Goal: Task Accomplishment & Management: Manage account settings

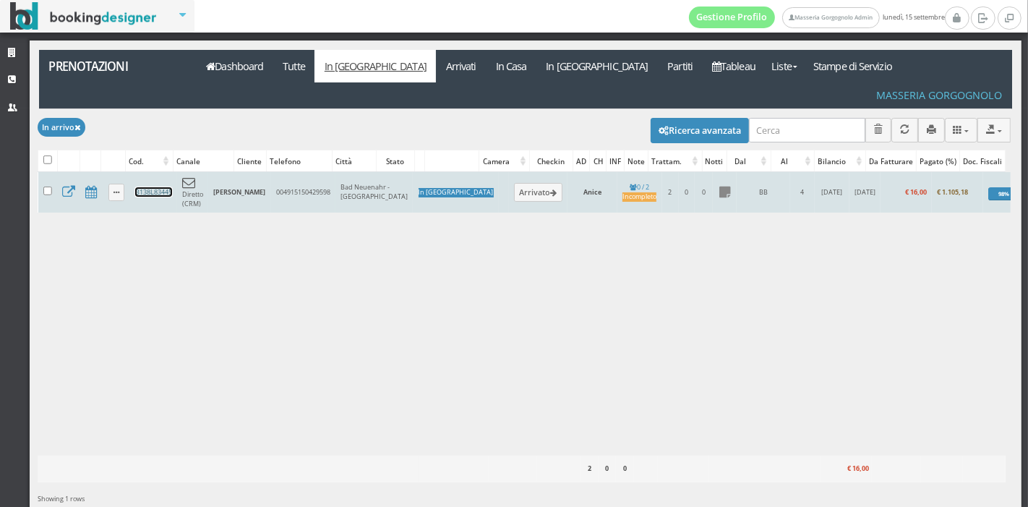
click at [142, 187] on link "B138L83445" at bounding box center [153, 191] width 37 height 9
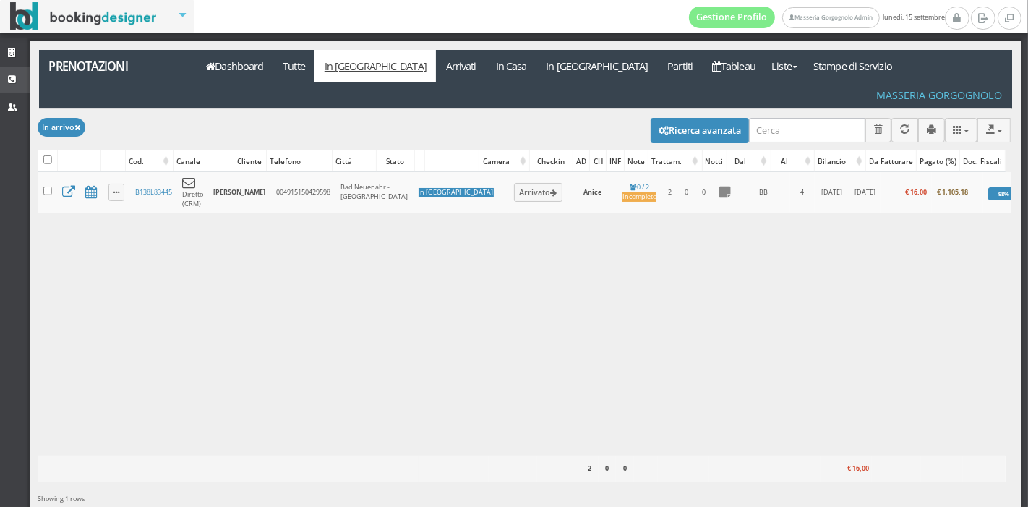
click at [10, 85] on link "CRM" at bounding box center [15, 80] width 30 height 26
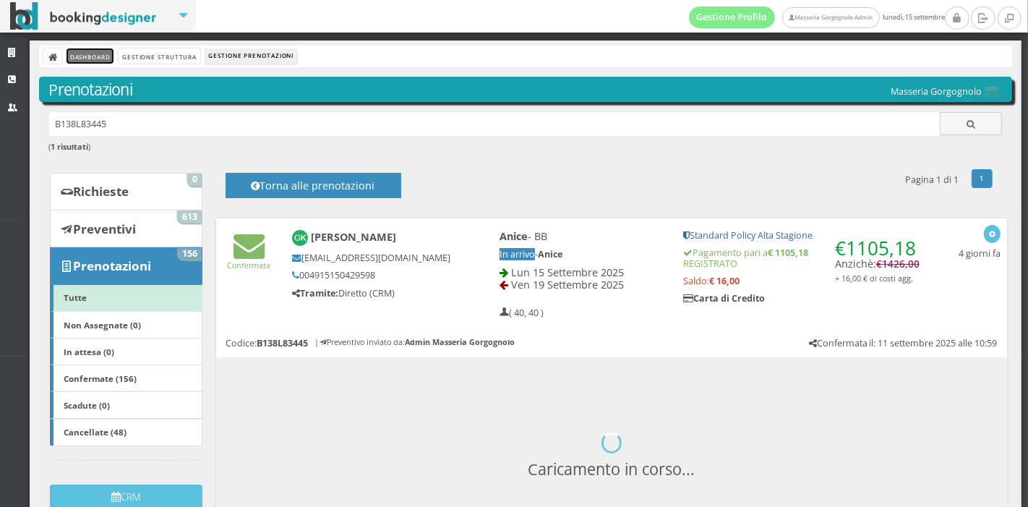
click at [98, 56] on link "Dashboard" at bounding box center [90, 55] width 47 height 15
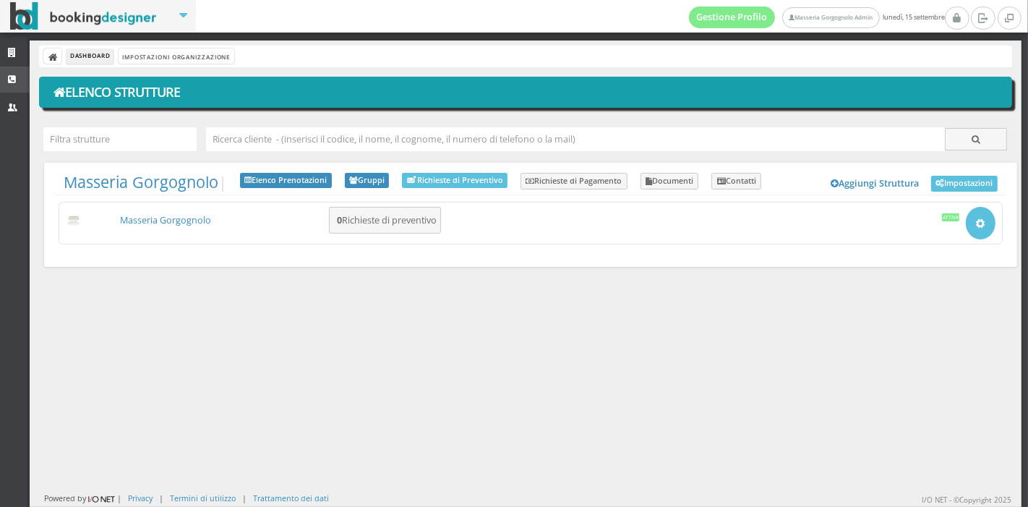
drag, startPoint x: 0, startPoint y: 0, endPoint x: 9, endPoint y: 80, distance: 80.7
click at [9, 80] on icon at bounding box center [14, 79] width 12 height 9
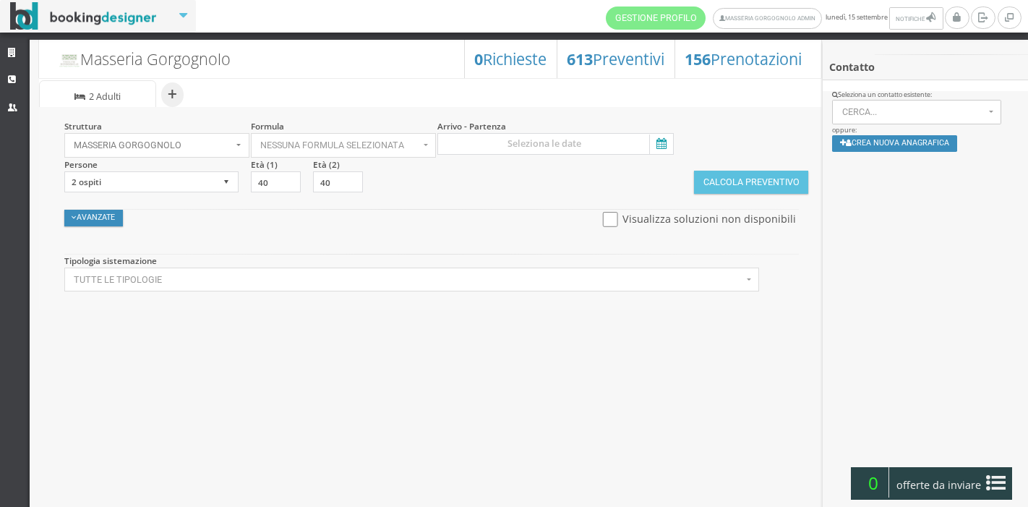
select select
click at [114, 206] on section "Avanzate Nascondi Visualizza soluzioni non disponibili Sconti Speciali Sconto T…" at bounding box center [434, 218] width 747 height 42
click at [613, 215] on input "checkbox" at bounding box center [611, 219] width 18 height 15
checkbox input "true"
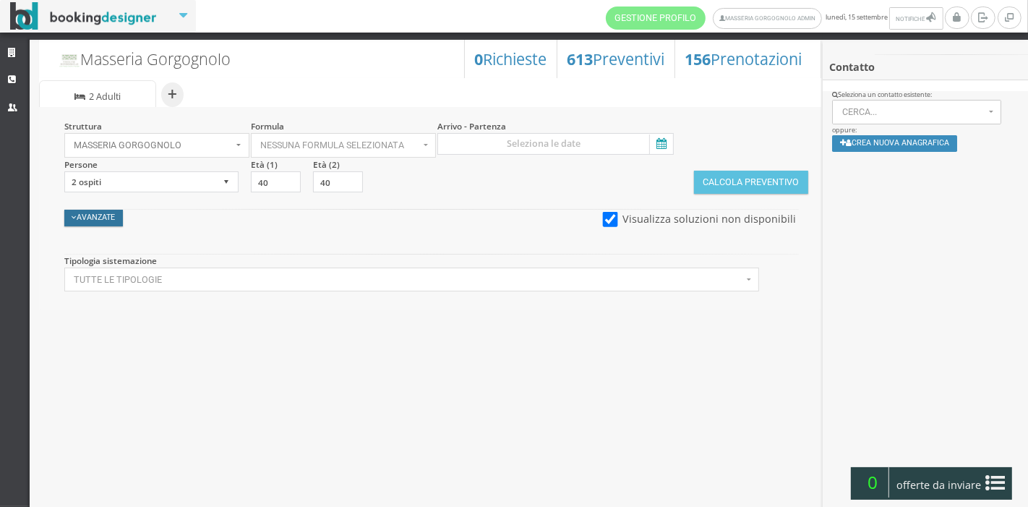
click at [97, 213] on button "Avanzate" at bounding box center [93, 218] width 59 height 17
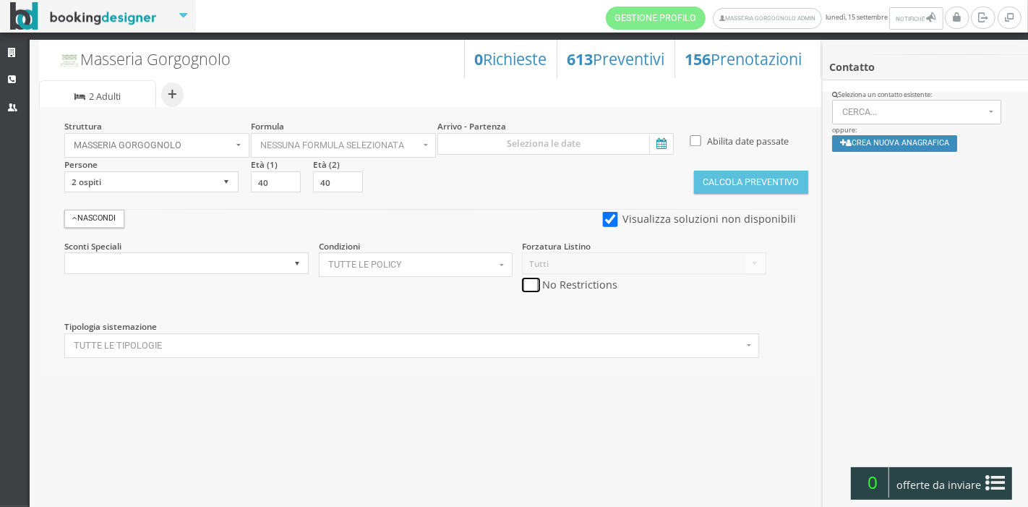
click at [531, 281] on input "checkbox" at bounding box center [531, 285] width 18 height 15
checkbox input "true"
click at [672, 140] on input at bounding box center [555, 144] width 236 height 22
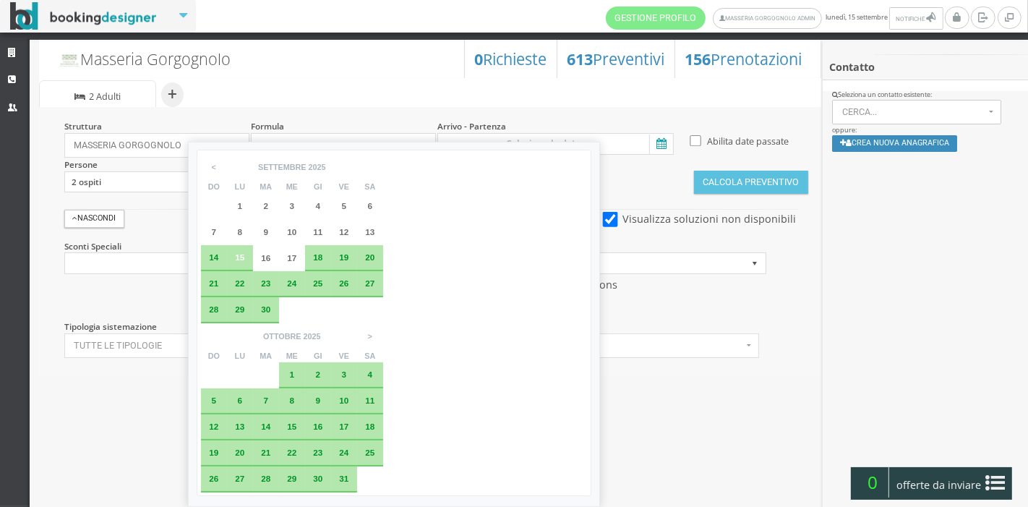
click at [264, 285] on span "23" at bounding box center [265, 282] width 9 height 9
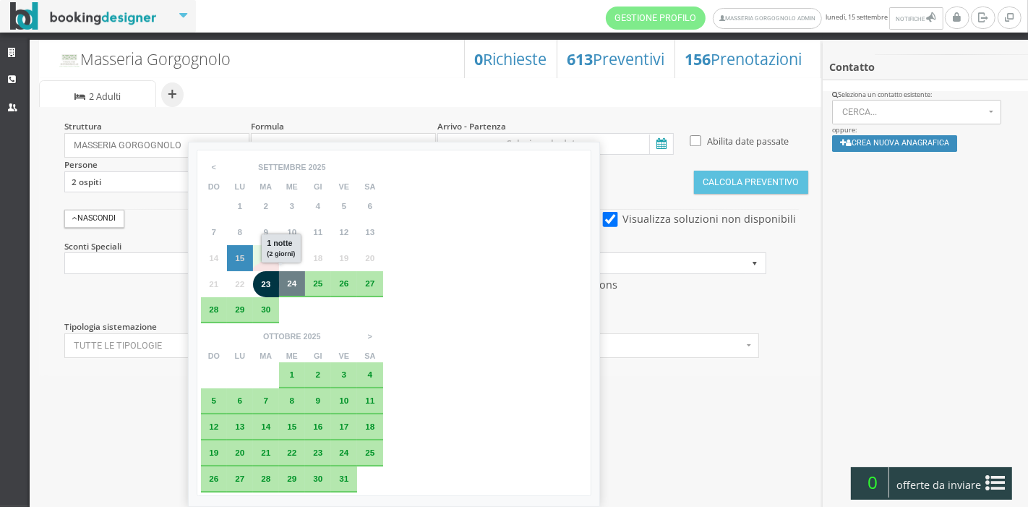
click at [291, 283] on span "24" at bounding box center [291, 282] width 9 height 9
type input "23 set 2025 - 24 set 2025"
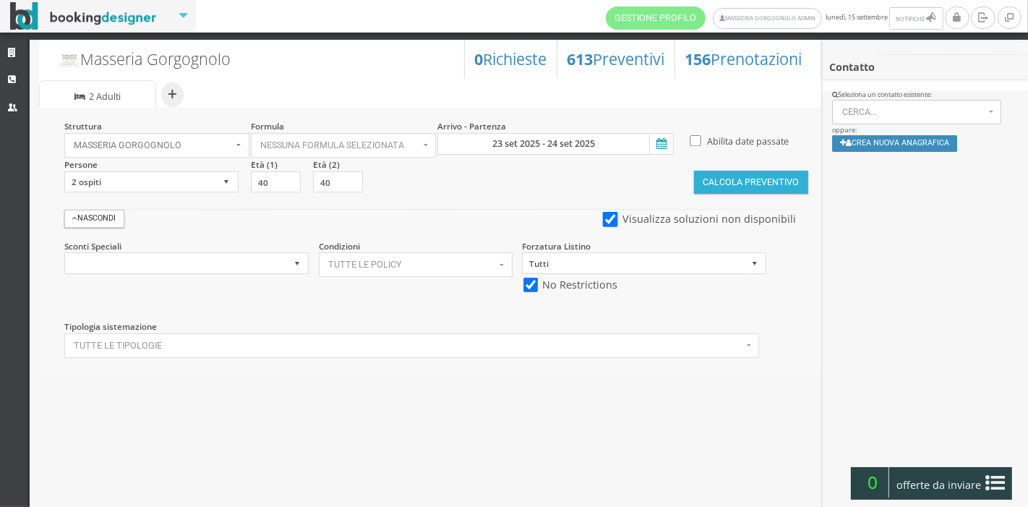
click at [705, 192] on button "Calcola Preventivo" at bounding box center [751, 182] width 114 height 23
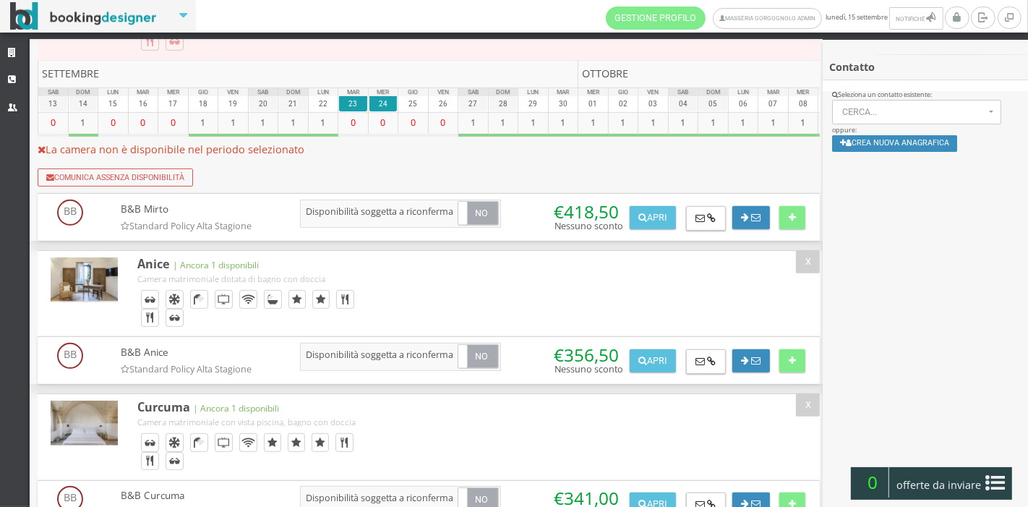
scroll to position [449, 0]
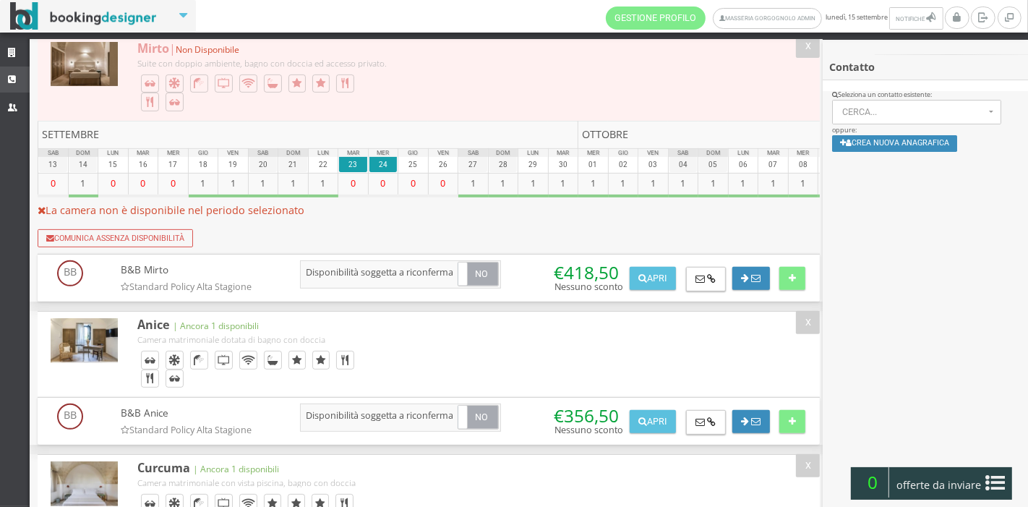
click at [13, 84] on icon at bounding box center [14, 79] width 12 height 9
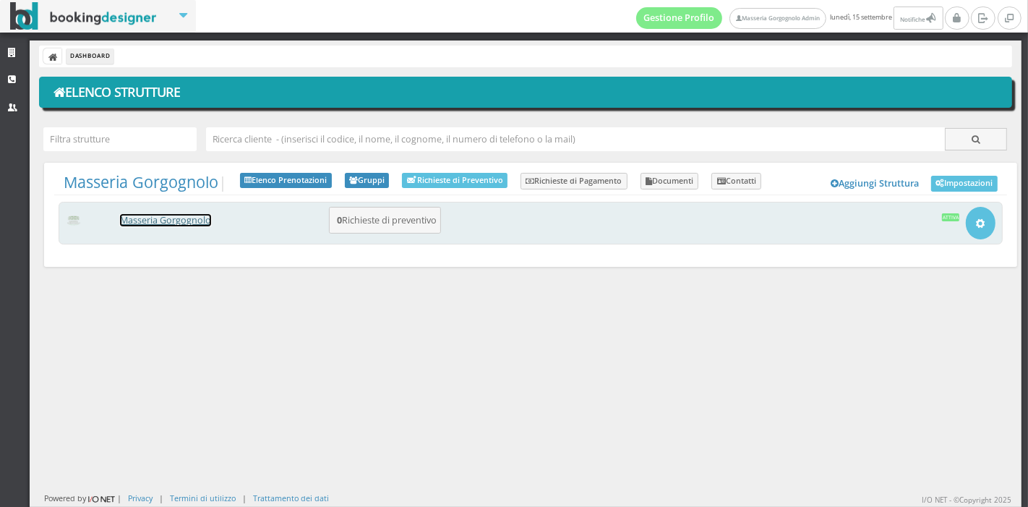
click at [175, 214] on link "Masseria Gorgognolo" at bounding box center [165, 220] width 91 height 12
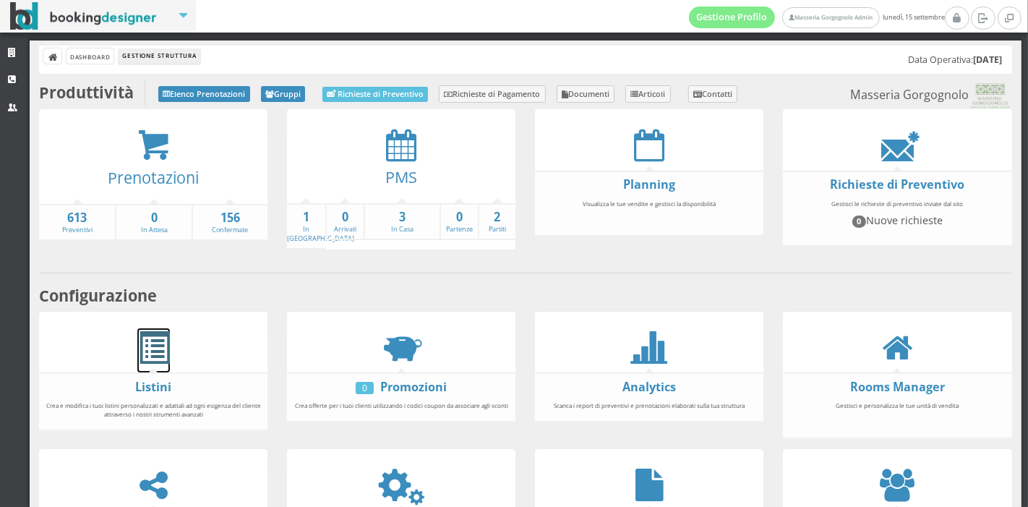
click at [155, 349] on span at bounding box center [153, 348] width 33 height 33
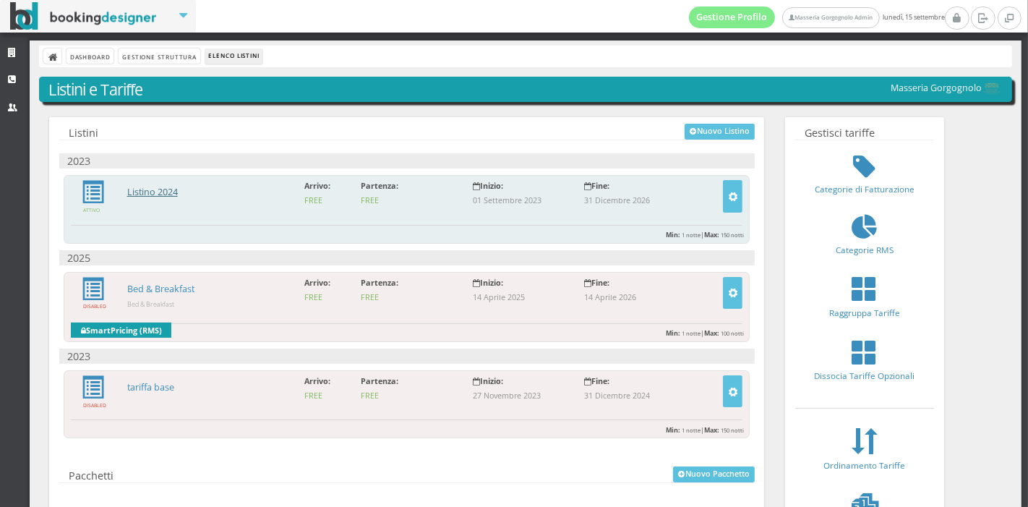
click at [153, 188] on link "Listino 2024" at bounding box center [152, 192] width 51 height 12
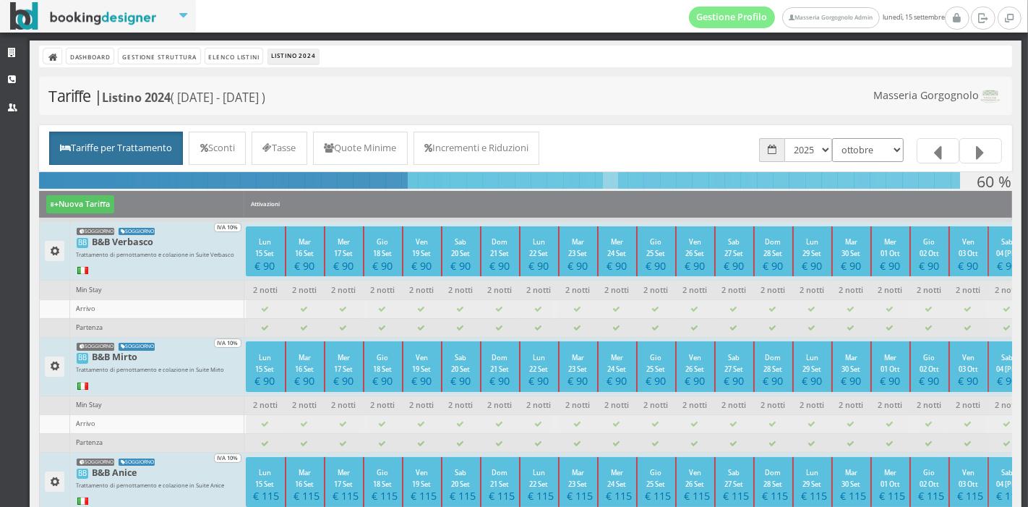
click at [873, 152] on select "gennaio febbraio marzo aprile maggio giugno luglio agosto settembre ottobre nov…" at bounding box center [868, 150] width 72 height 24
select select "1756677600"
click at [832, 138] on select "gennaio febbraio marzo aprile maggio giugno luglio agosto settembre ottobre nov…" at bounding box center [868, 150] width 72 height 24
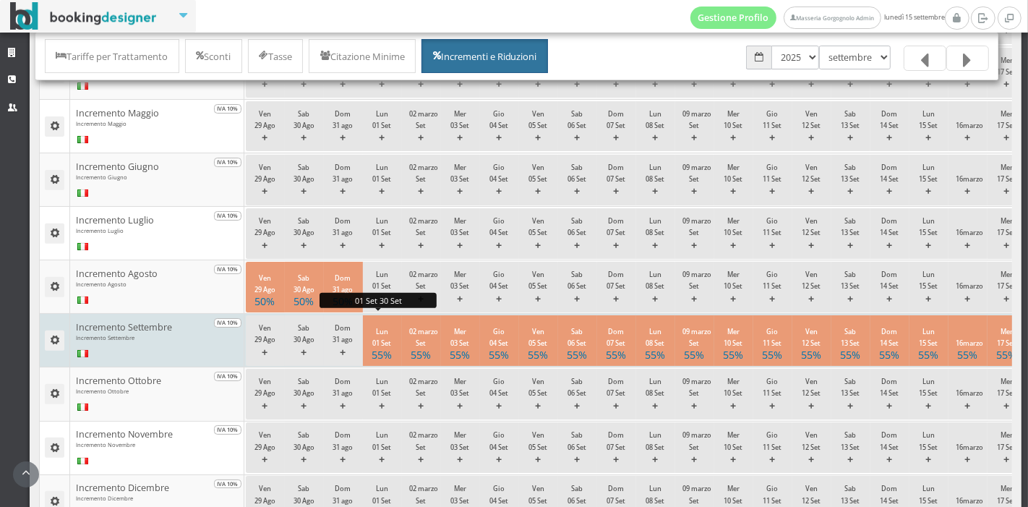
scroll to position [437, 0]
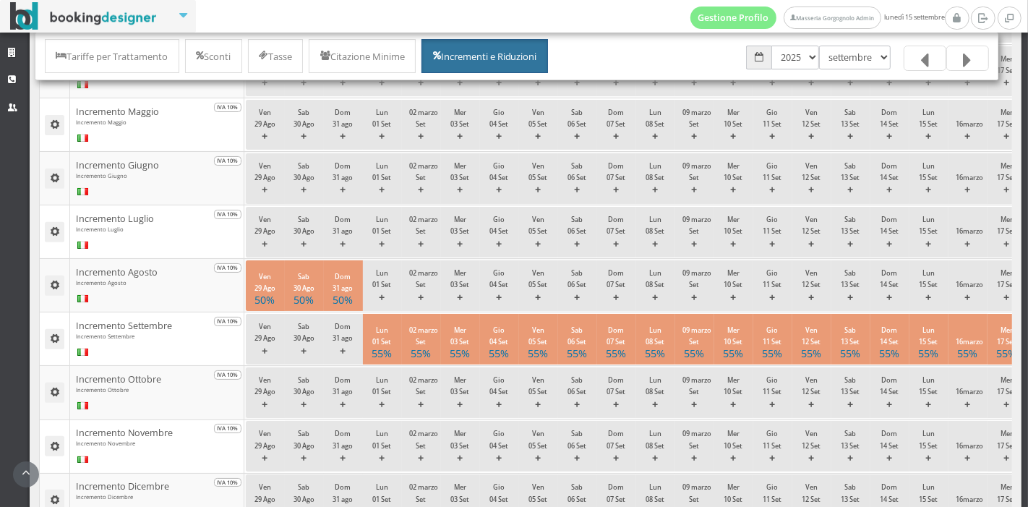
click at [947, 63] on link at bounding box center [968, 58] width 43 height 25
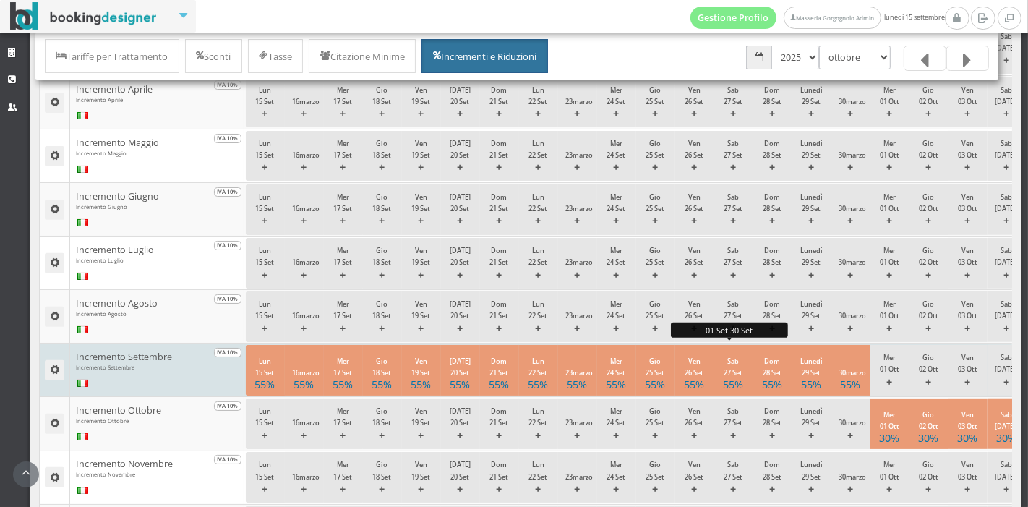
scroll to position [404, 0]
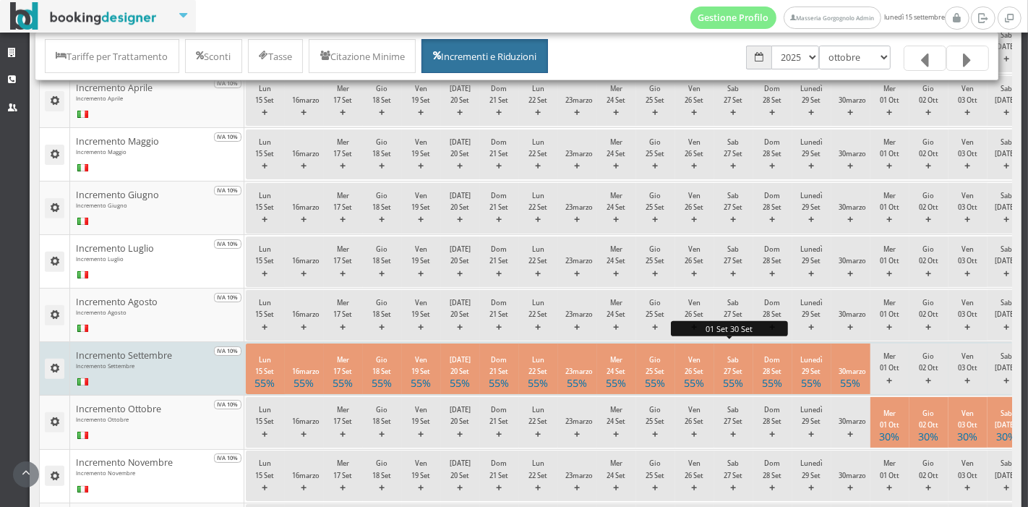
click at [742, 376] on font "55%" at bounding box center [734, 383] width 20 height 14
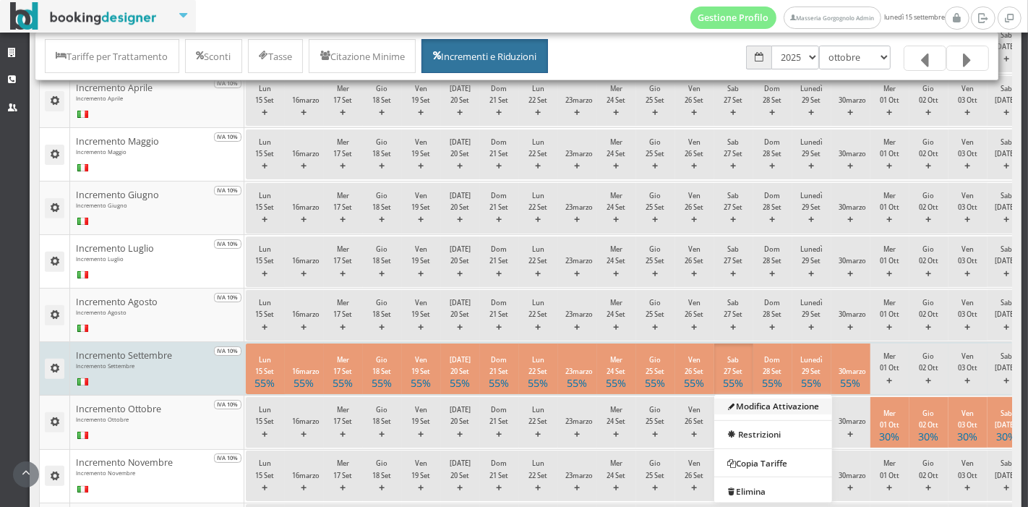
click at [759, 401] on font "Modifica Attivazione" at bounding box center [776, 407] width 83 height 12
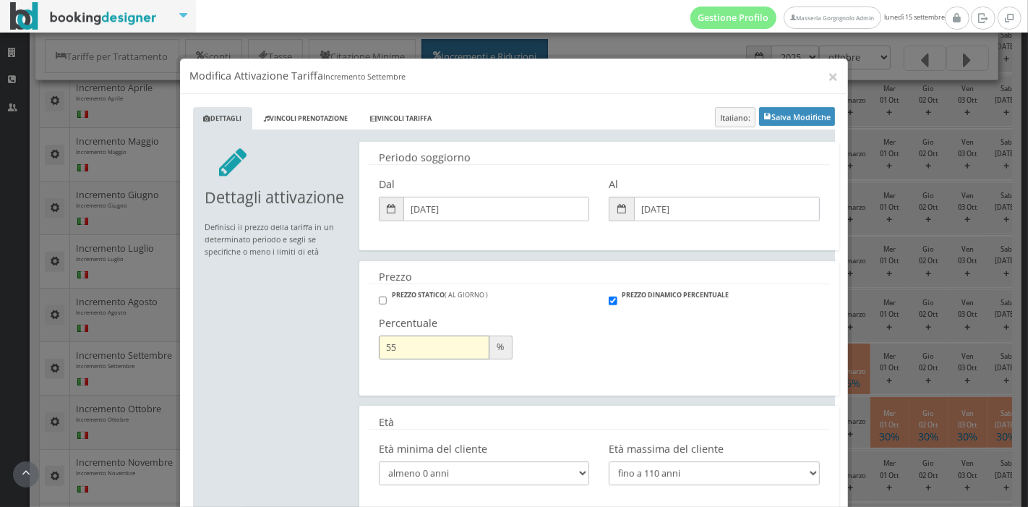
click at [422, 330] on input "55" at bounding box center [434, 334] width 111 height 24
type input "5"
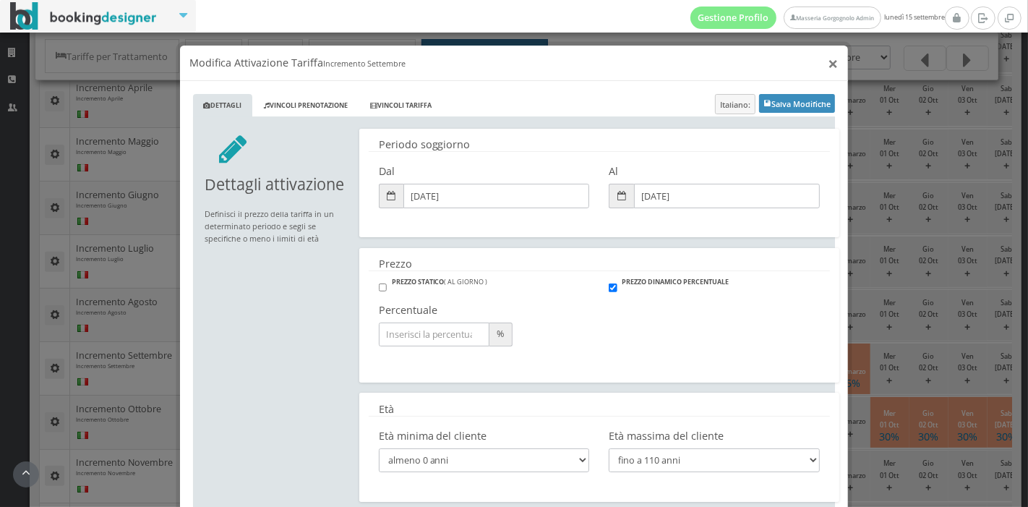
click at [829, 66] on font "×" at bounding box center [834, 63] width 10 height 25
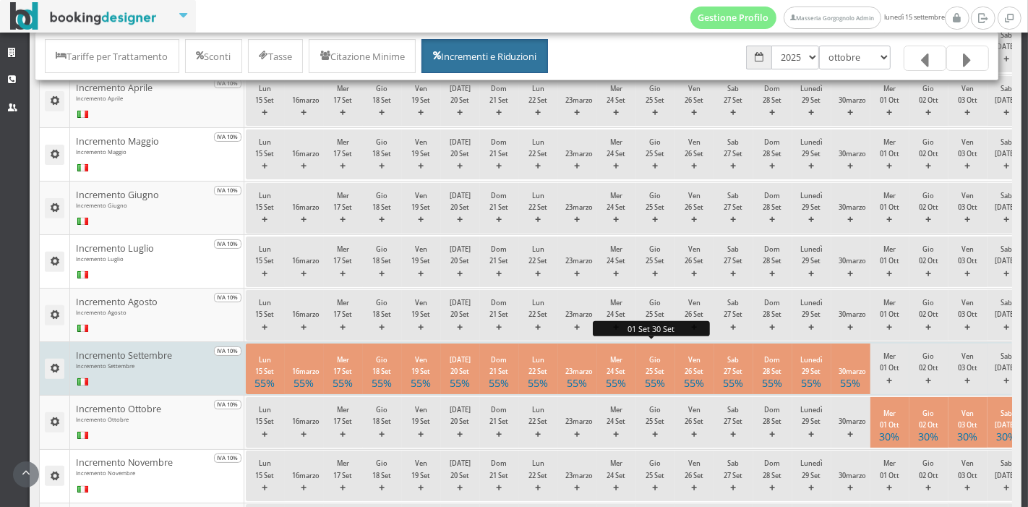
click at [655, 376] on font "55%" at bounding box center [656, 383] width 20 height 14
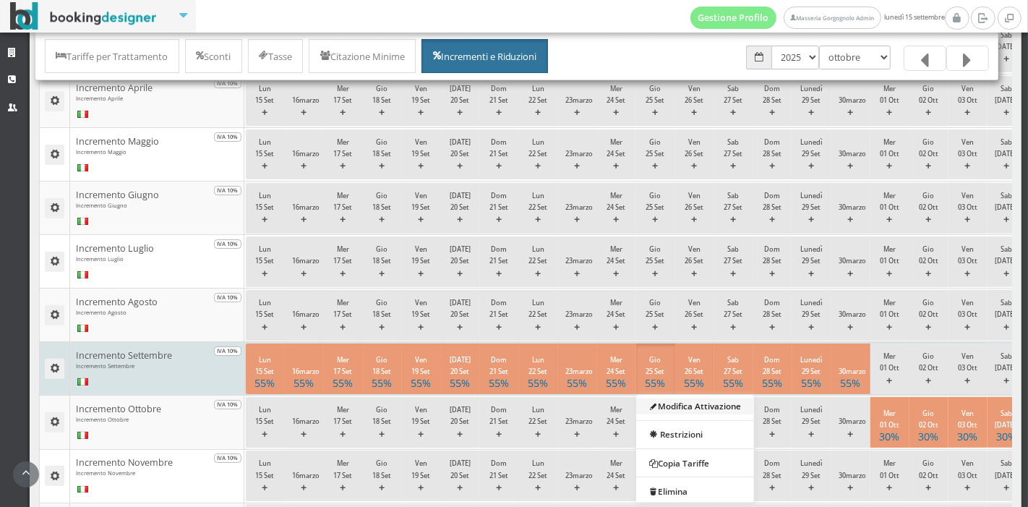
click at [685, 408] on font "Modifica Attivazione" at bounding box center [698, 407] width 83 height 12
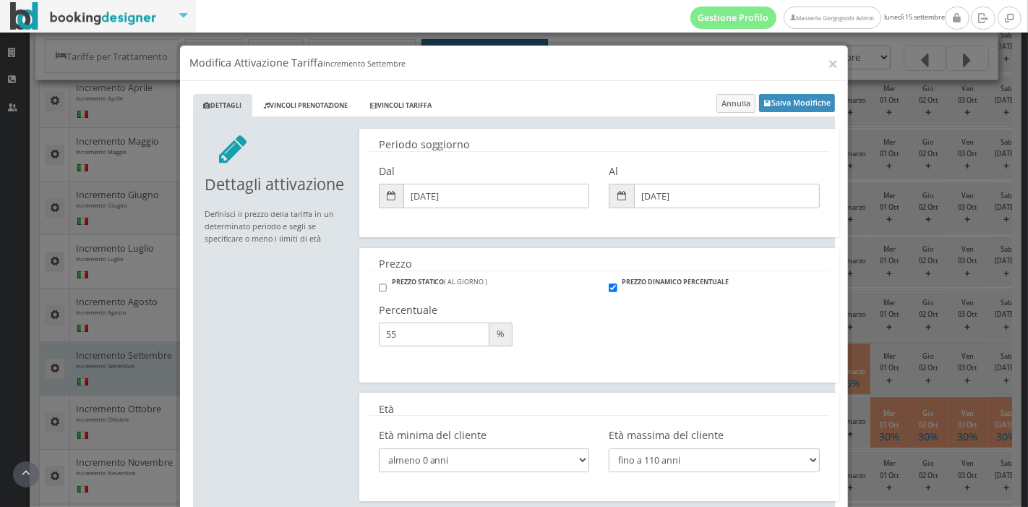
click at [678, 401] on div "Periodo soggiorno Dal 01/09/2025 Al 30/09/2025 Prezzo PREZZO STATICO ( AL GIORN…" at bounding box center [594, 315] width 481 height 383
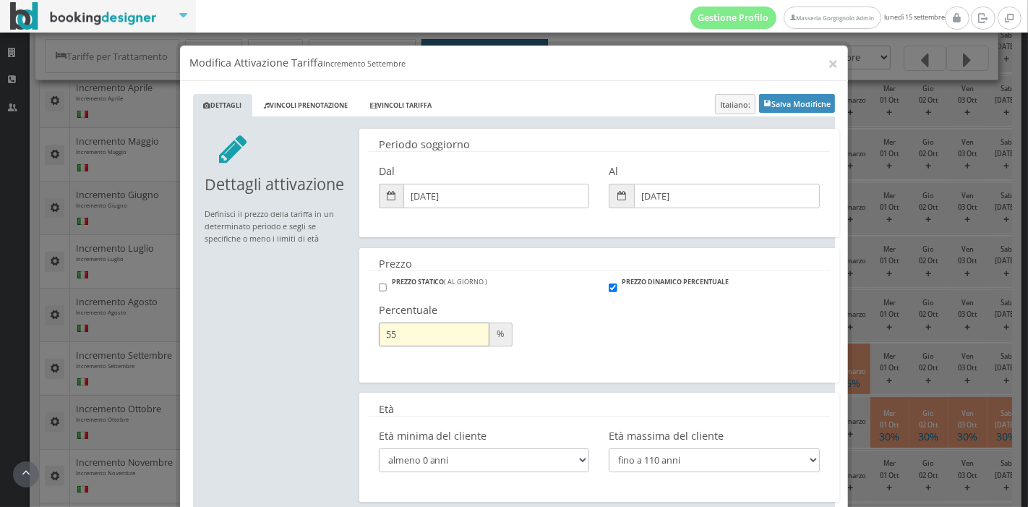
click at [437, 327] on input "55" at bounding box center [434, 334] width 111 height 24
click at [829, 59] on font "×" at bounding box center [834, 63] width 10 height 25
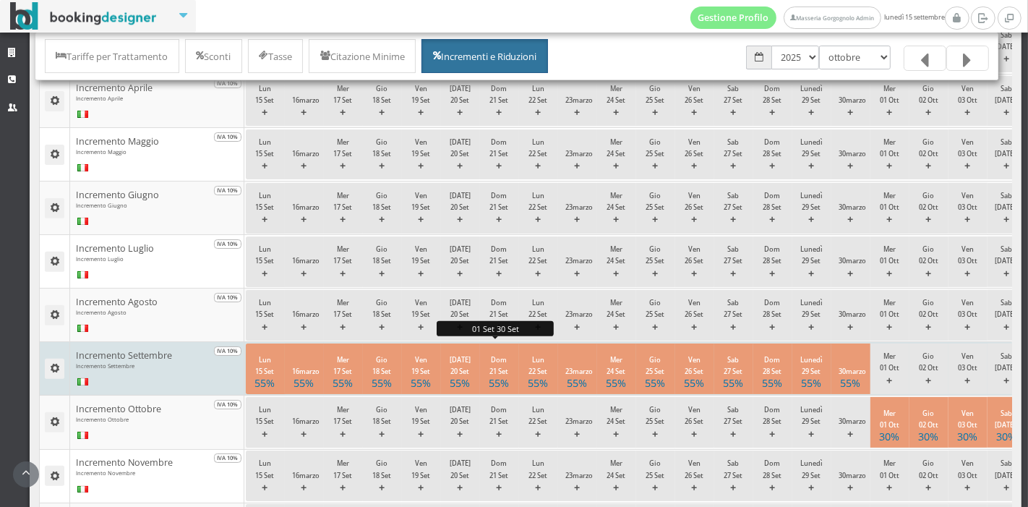
click at [504, 371] on font "21 Set" at bounding box center [499, 371] width 19 height 9
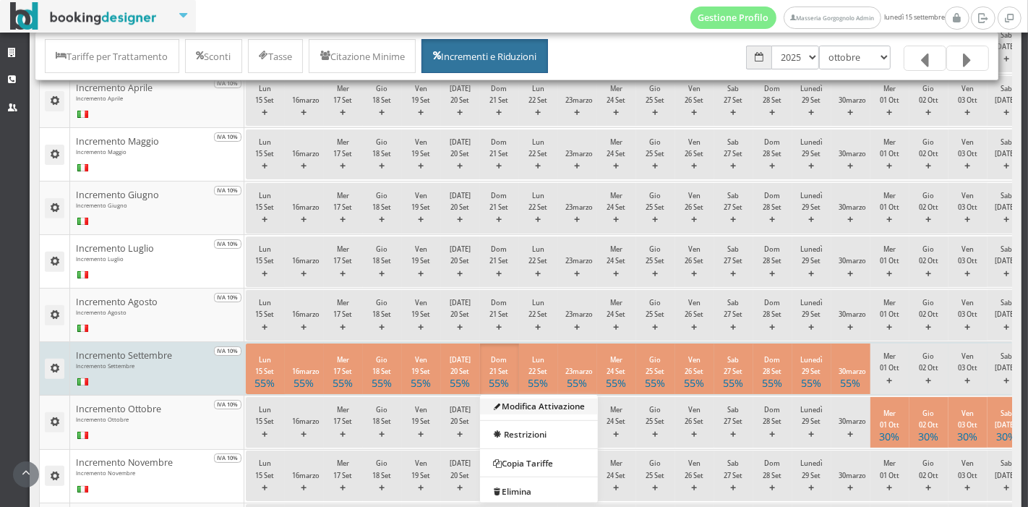
click at [552, 401] on font "Modifica Attivazione" at bounding box center [542, 407] width 83 height 12
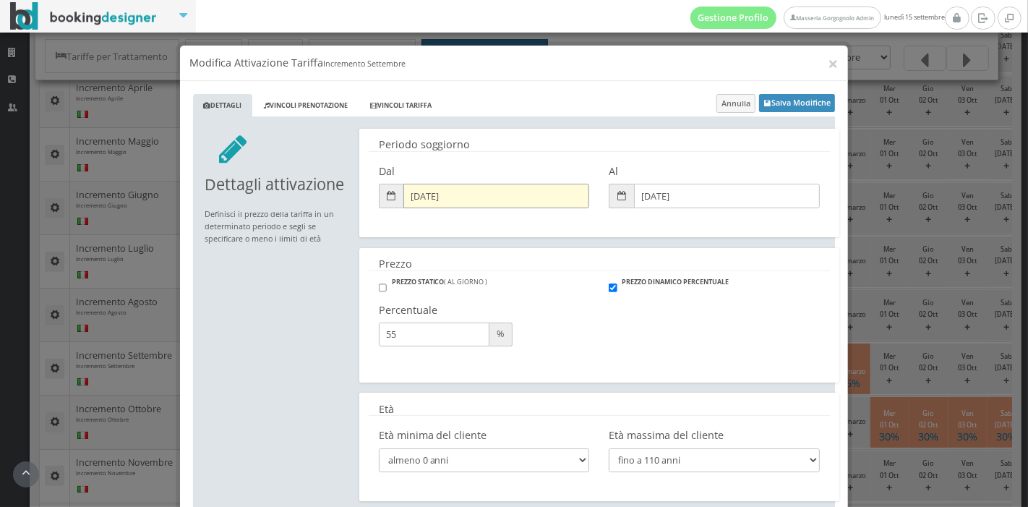
click at [456, 195] on input "01/09/2025" at bounding box center [496, 196] width 186 height 24
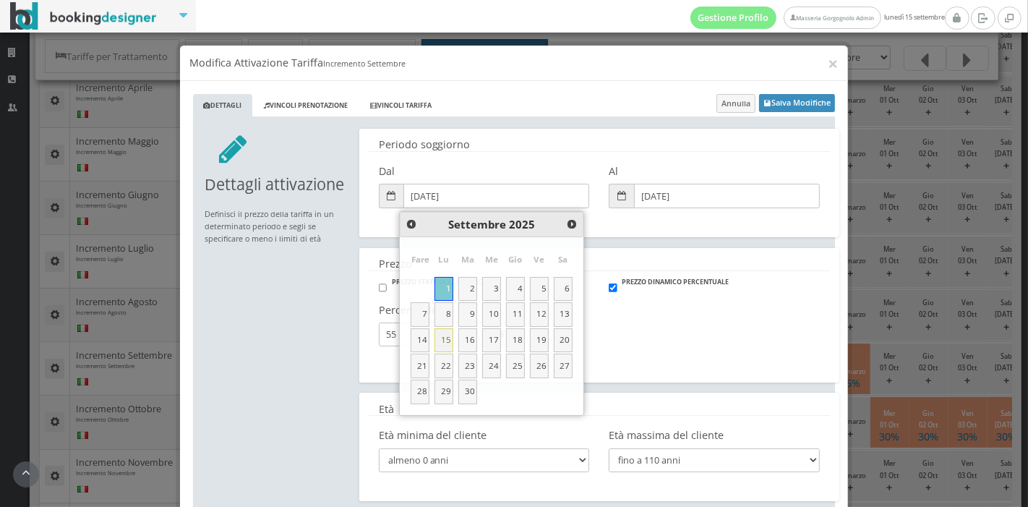
click at [450, 338] on font "15" at bounding box center [446, 339] width 10 height 11
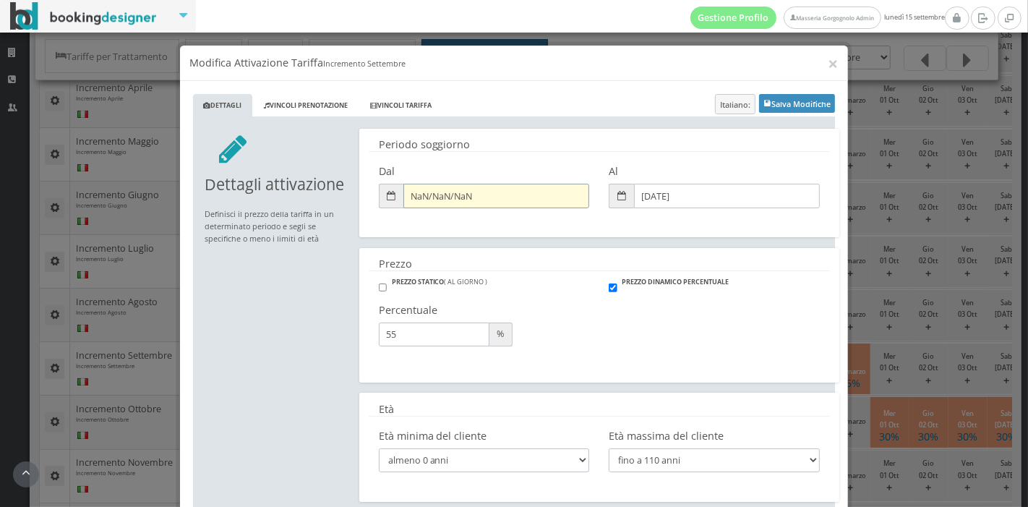
click at [476, 194] on input "NaN/NaN/NaN" at bounding box center [496, 196] width 186 height 24
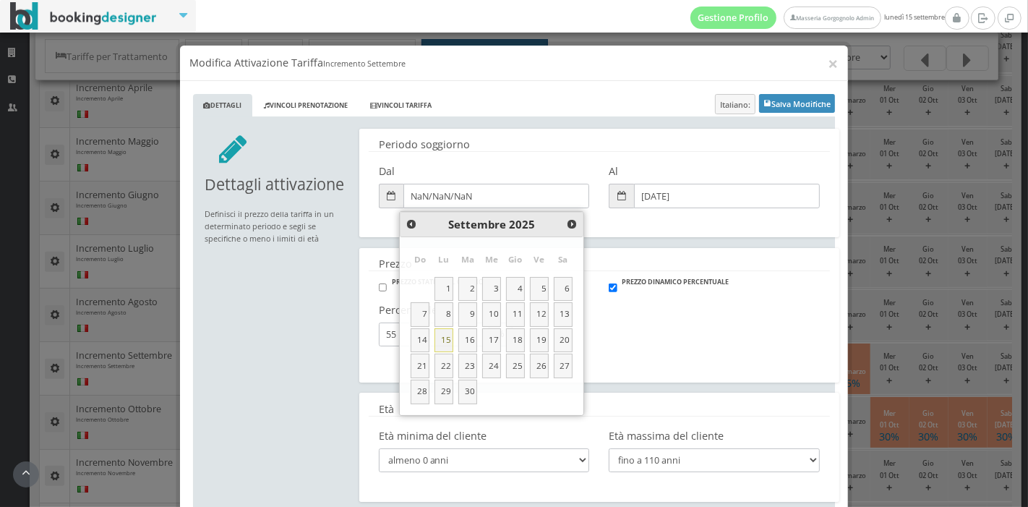
click at [448, 336] on link "15" at bounding box center [444, 340] width 19 height 25
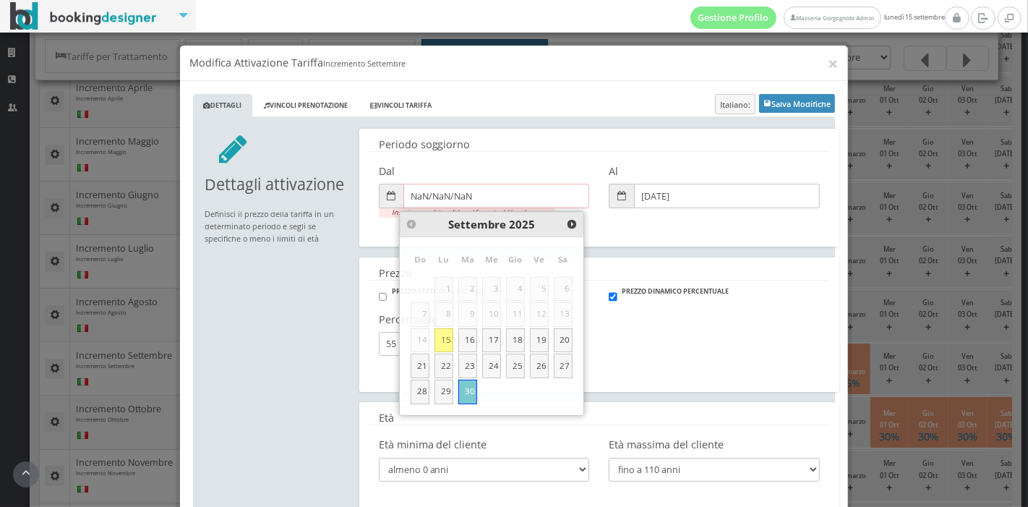
type input "[DATE]"
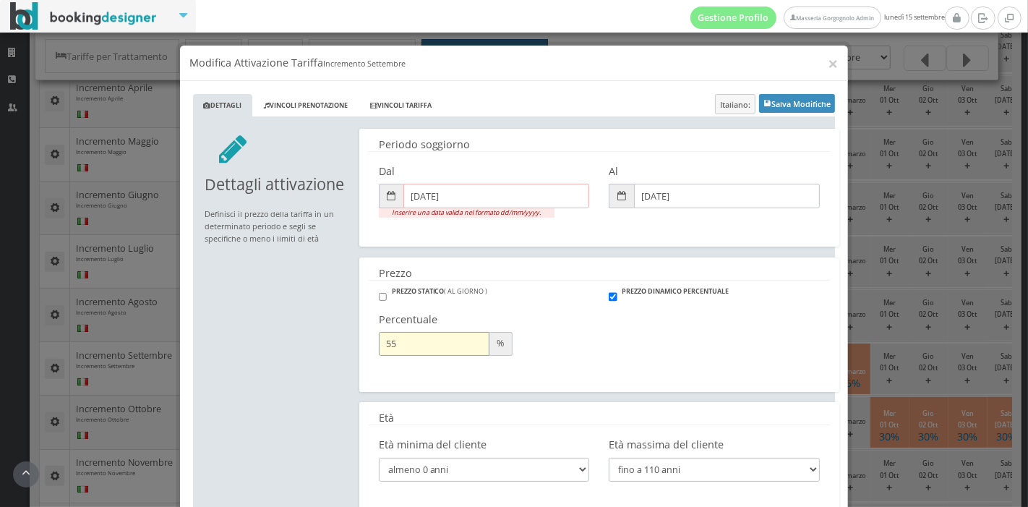
click at [435, 346] on input "55" at bounding box center [434, 344] width 111 height 24
click at [468, 351] on input "54" at bounding box center [434, 344] width 111 height 24
click at [468, 351] on input "53" at bounding box center [434, 344] width 111 height 24
click at [468, 351] on input "52" at bounding box center [434, 344] width 111 height 24
click at [468, 351] on input "51" at bounding box center [434, 344] width 111 height 24
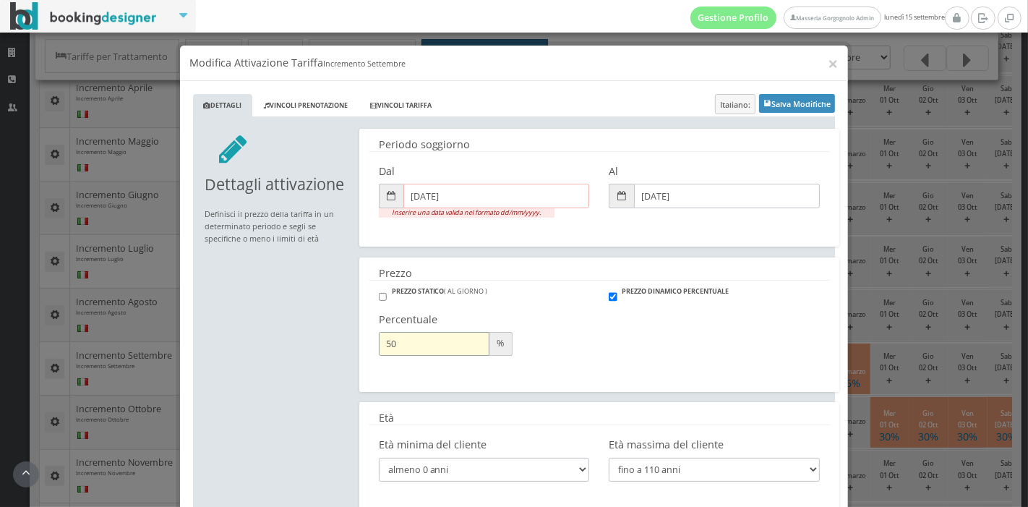
click at [468, 351] on input "50" at bounding box center [434, 344] width 111 height 24
click at [468, 351] on input "49" at bounding box center [434, 344] width 111 height 24
click at [468, 351] on input "48" at bounding box center [434, 344] width 111 height 24
click at [468, 351] on input "47" at bounding box center [434, 344] width 111 height 24
click at [468, 351] on input "46" at bounding box center [434, 344] width 111 height 24
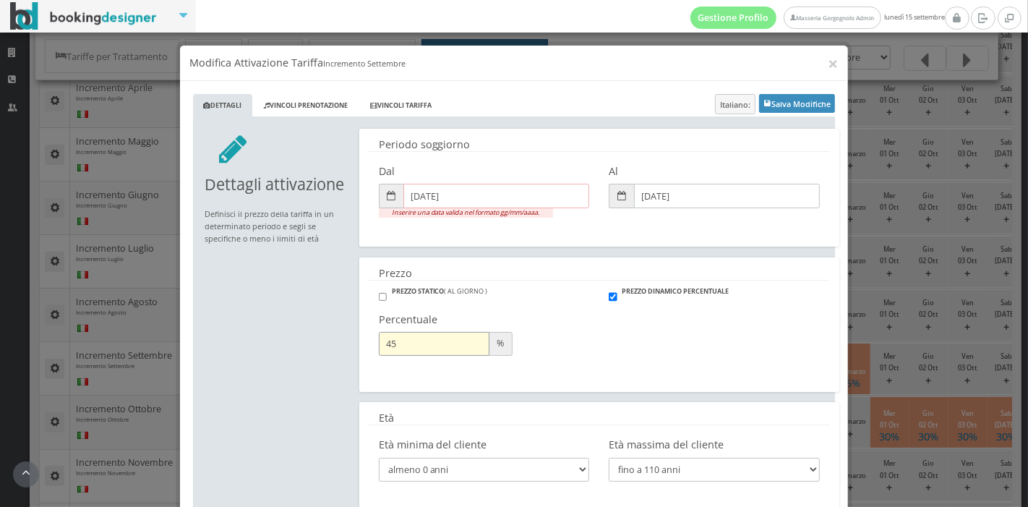
click at [468, 351] on input "45" at bounding box center [434, 344] width 111 height 24
click at [468, 351] on input "44" at bounding box center [434, 344] width 111 height 24
click at [474, 336] on input "44" at bounding box center [434, 344] width 111 height 24
type input "45"
click at [470, 338] on input "45" at bounding box center [434, 344] width 111 height 24
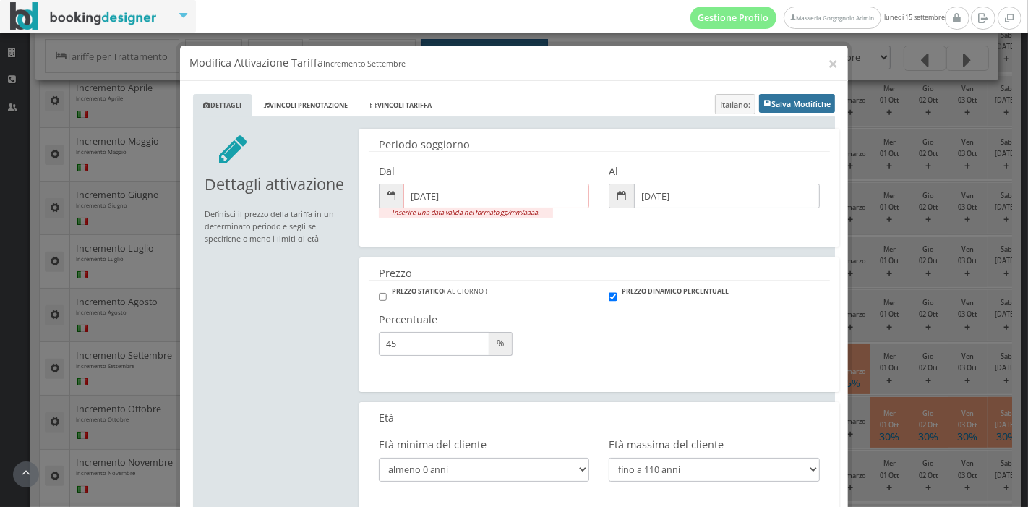
click at [780, 100] on font "Salva Modifiche" at bounding box center [801, 103] width 59 height 11
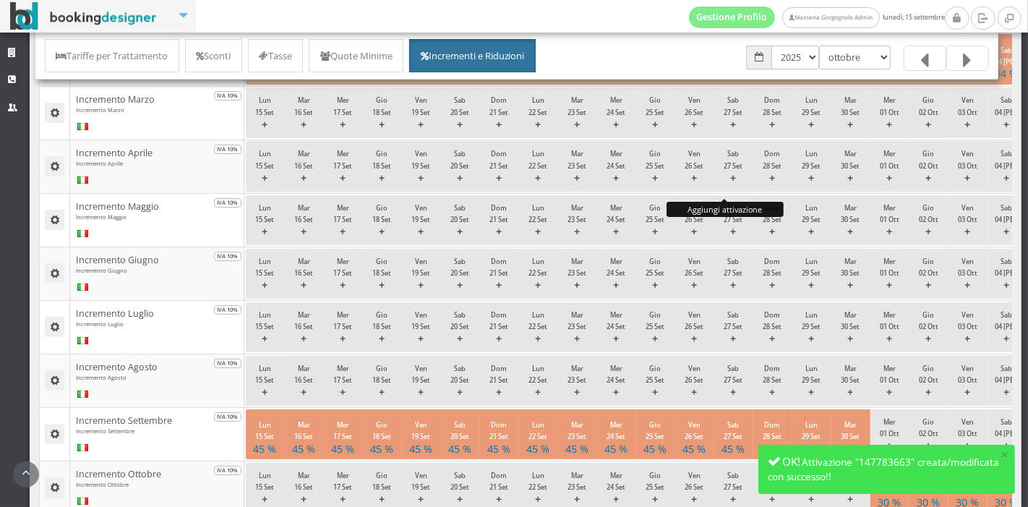
scroll to position [336, 0]
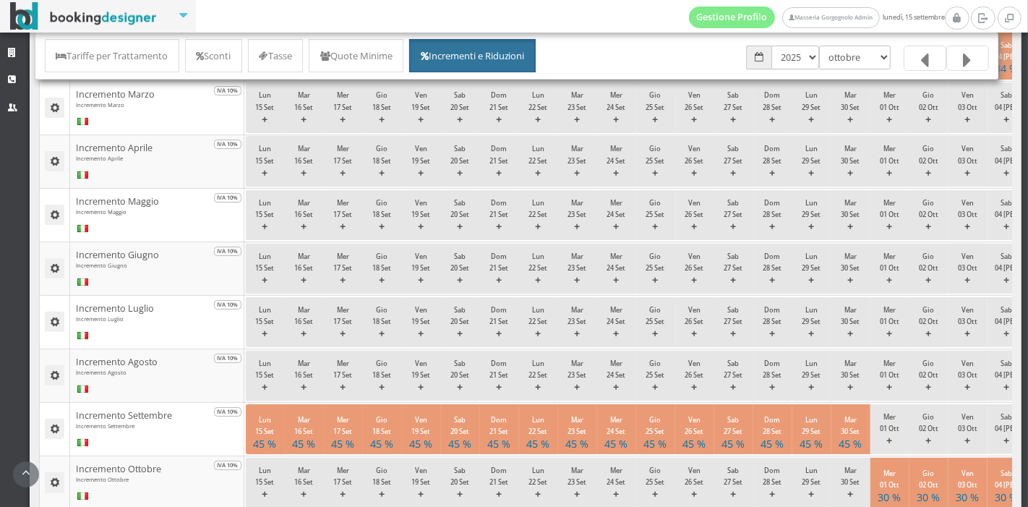
click at [926, 67] on icon at bounding box center [924, 60] width 9 height 23
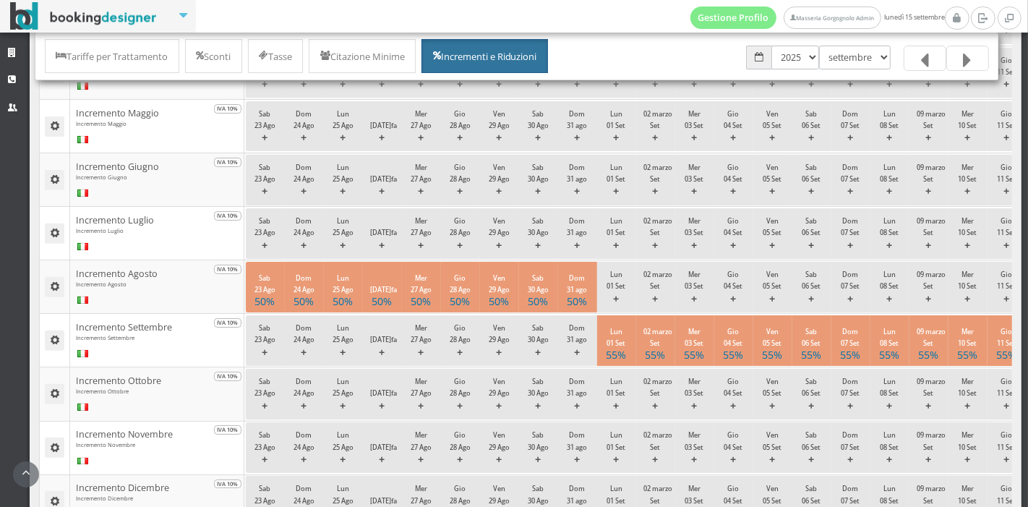
scroll to position [437, 0]
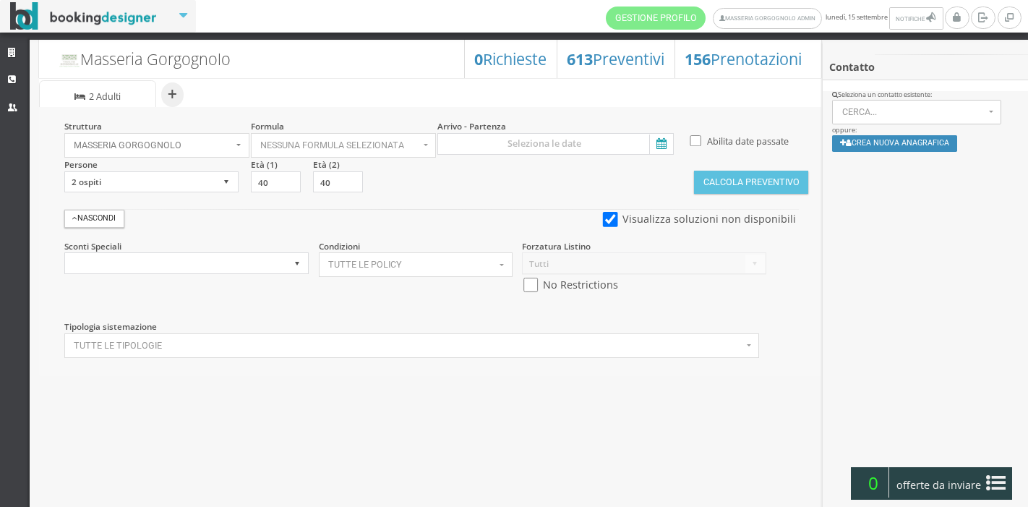
select select
click at [659, 137] on icon at bounding box center [660, 144] width 22 height 20
click at [659, 137] on input at bounding box center [555, 144] width 236 height 22
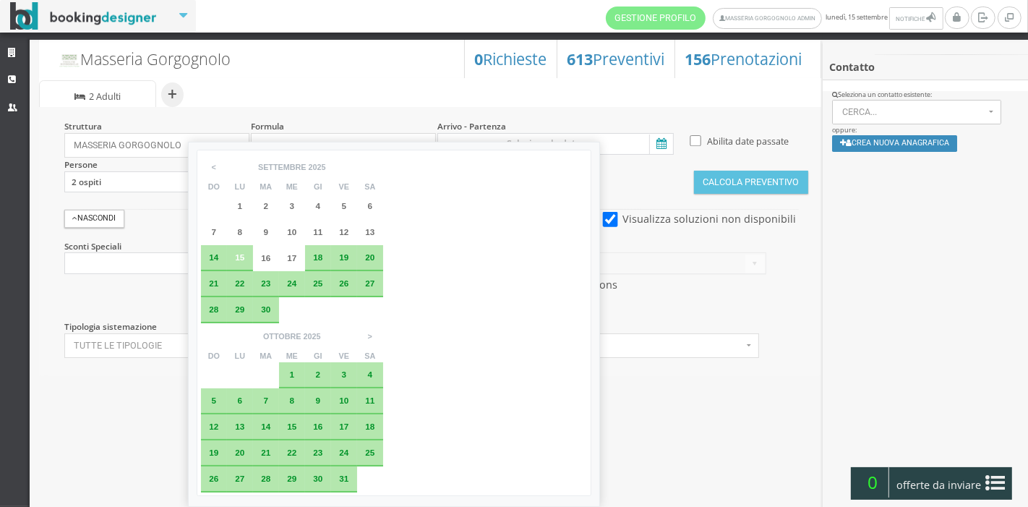
click at [270, 286] on div "23" at bounding box center [266, 283] width 16 height 9
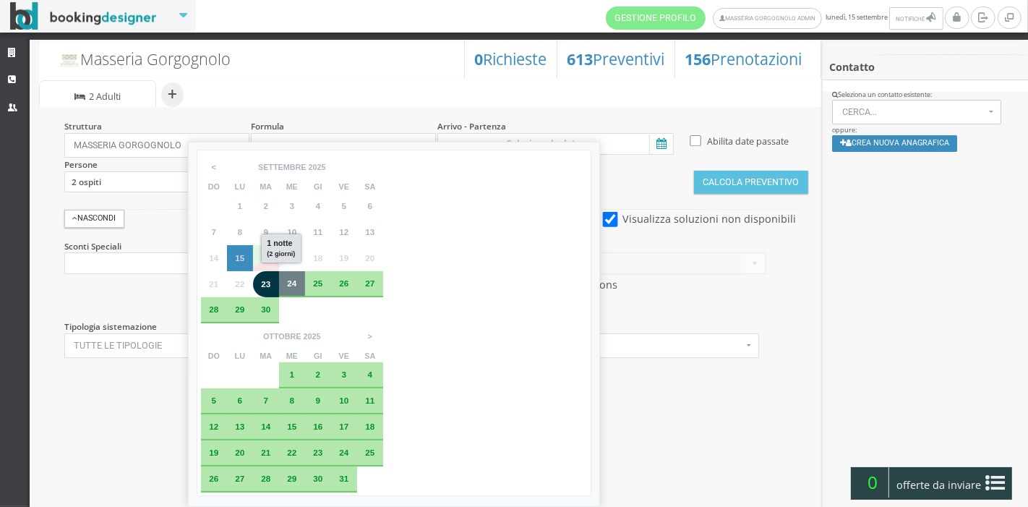
click at [290, 284] on span "24" at bounding box center [291, 282] width 9 height 9
type input "23 set 2025 - 24 set 2025"
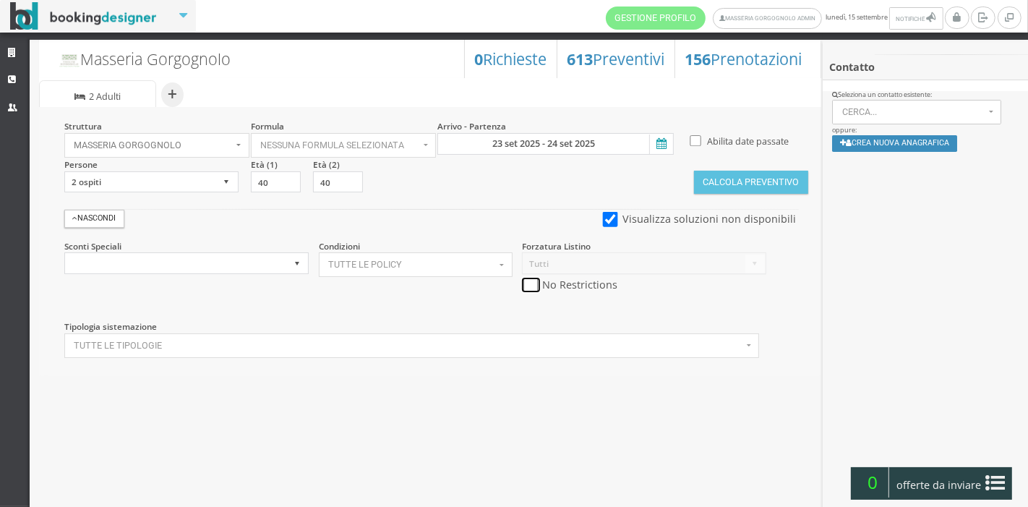
click at [528, 291] on input "checkbox" at bounding box center [531, 285] width 18 height 15
checkbox input "true"
click at [722, 187] on button "Calcola Preventivo" at bounding box center [751, 182] width 114 height 23
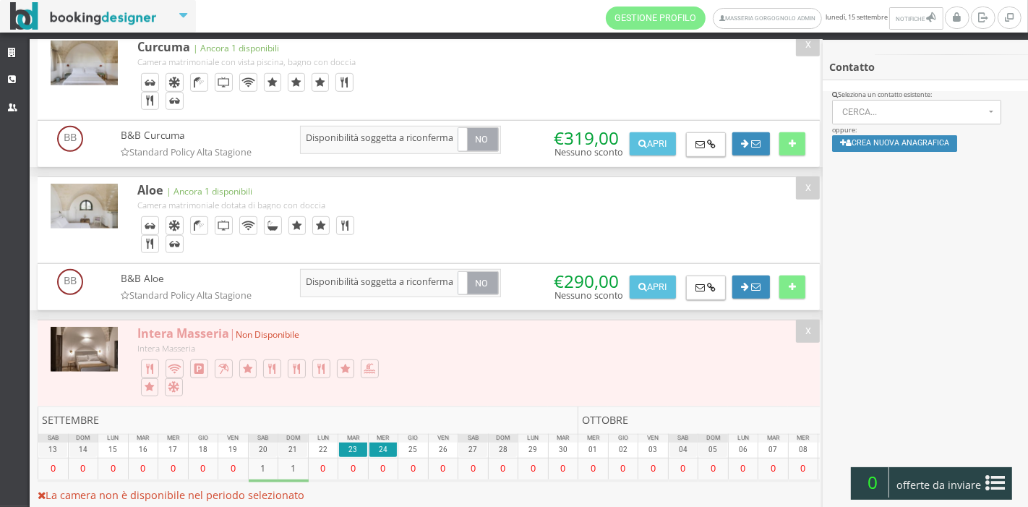
scroll to position [1009, 0]
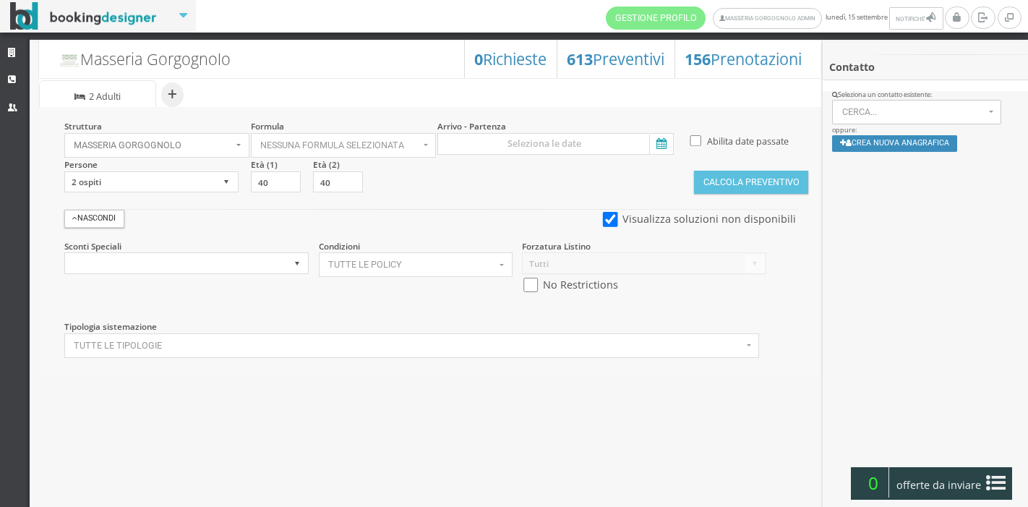
select select
click at [657, 144] on icon at bounding box center [660, 144] width 22 height 20
click at [657, 144] on input at bounding box center [555, 144] width 236 height 22
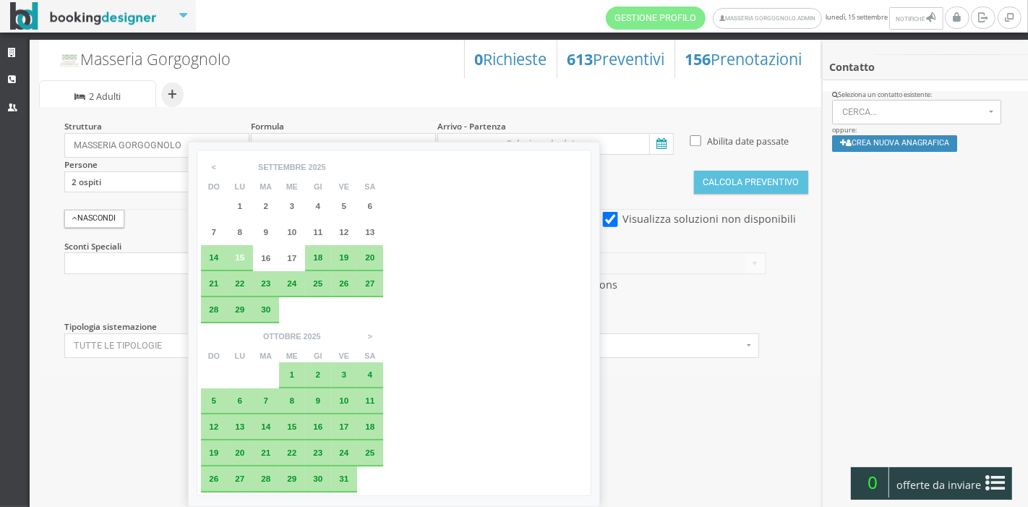
click at [295, 396] on span "8" at bounding box center [292, 400] width 5 height 9
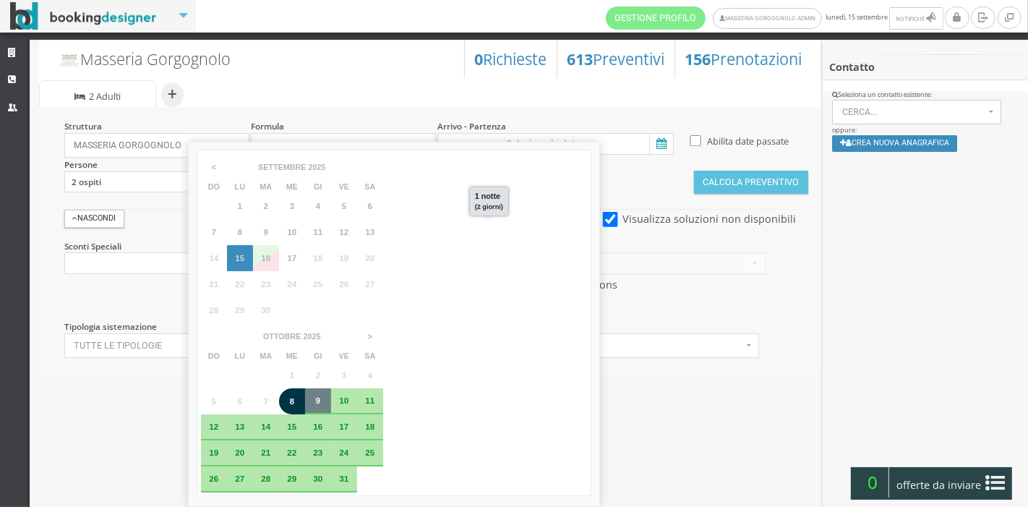
click at [321, 396] on span "9" at bounding box center [318, 400] width 5 height 9
type input "08 [PERSON_NAME] 2025 - 09 [PERSON_NAME] 2025"
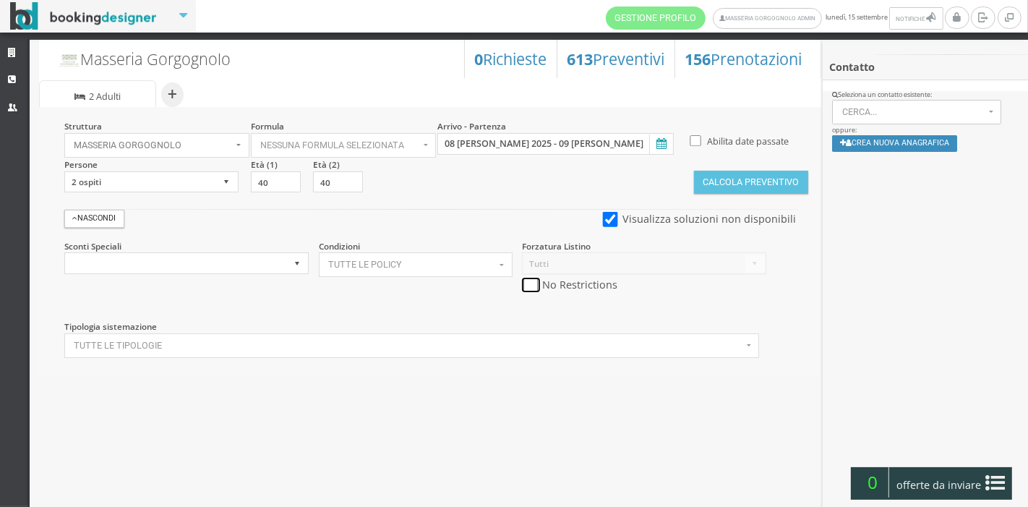
click at [531, 281] on input "checkbox" at bounding box center [531, 285] width 18 height 15
checkbox input "true"
click at [741, 171] on button "Calcola Preventivo" at bounding box center [751, 182] width 114 height 23
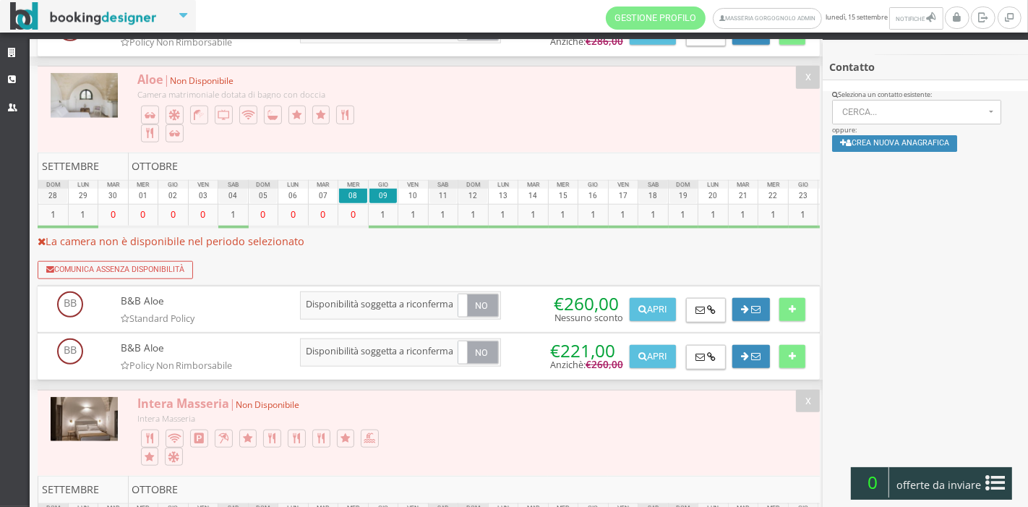
scroll to position [1220, 0]
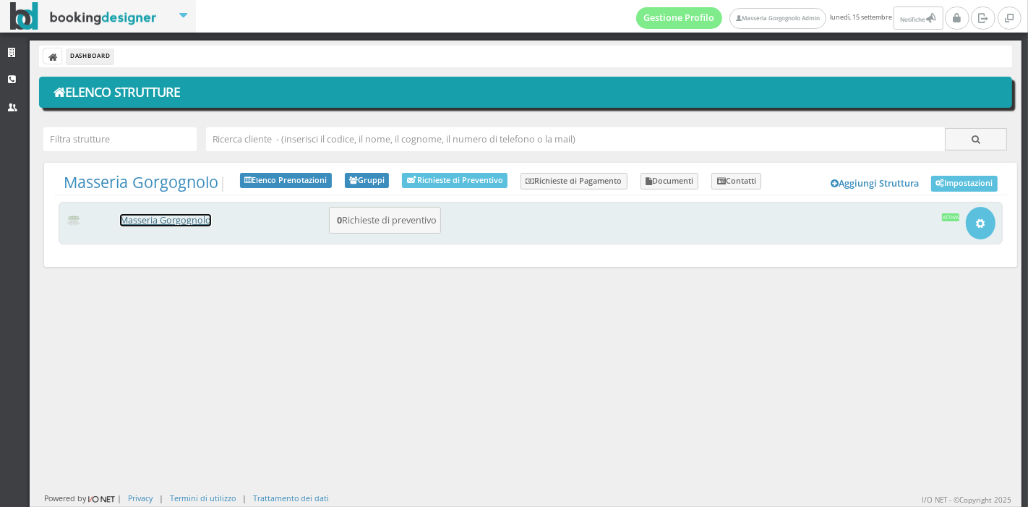
click at [145, 222] on link "Masseria Gorgognolo" at bounding box center [165, 220] width 91 height 12
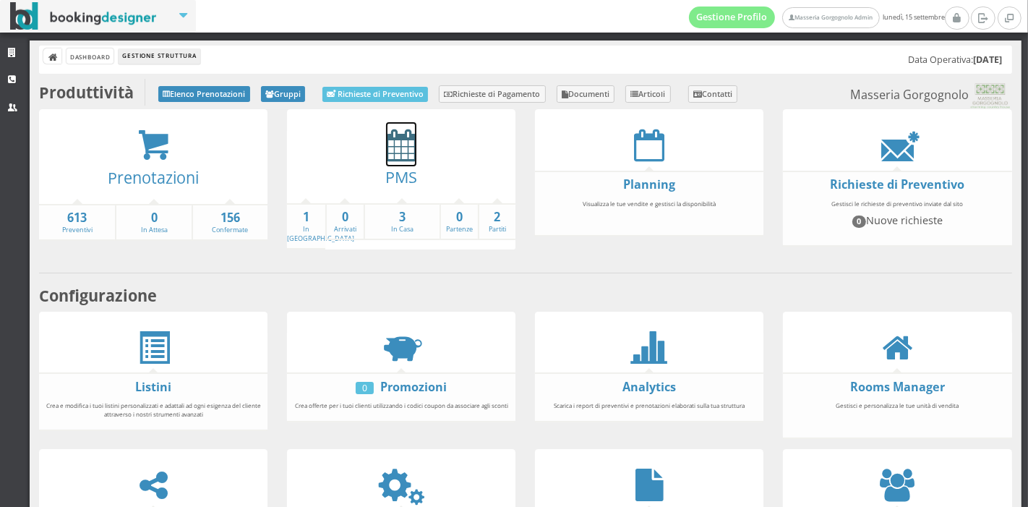
click at [401, 148] on icon at bounding box center [401, 145] width 30 height 33
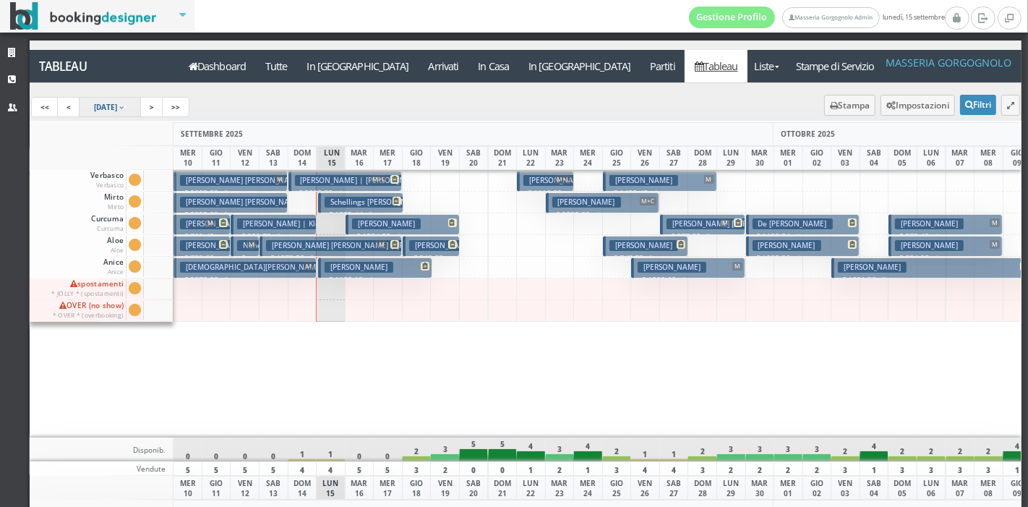
click at [117, 102] on span "10 Sep 2025" at bounding box center [105, 107] width 23 height 10
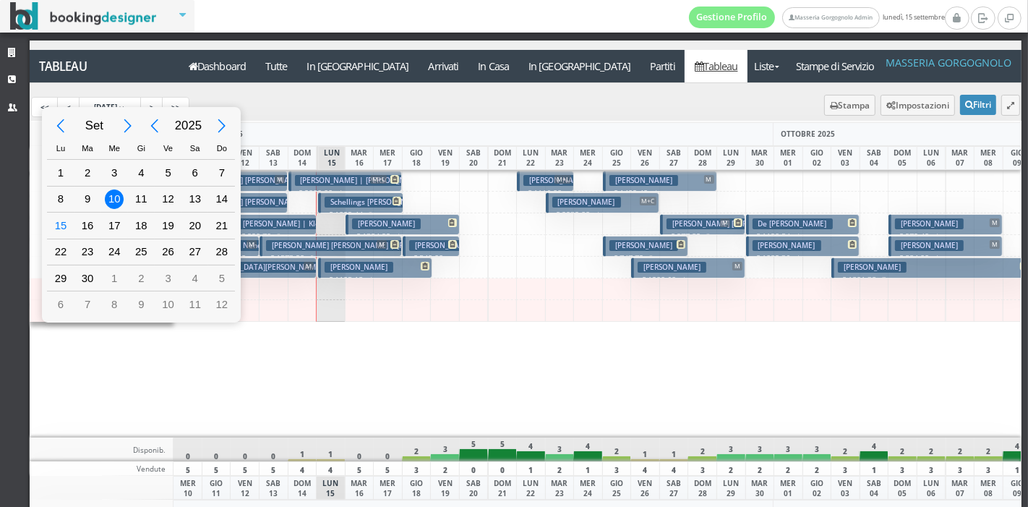
click at [153, 119] on div "Previous Year" at bounding box center [155, 126] width 33 height 33
click at [132, 228] on div "12" at bounding box center [141, 225] width 19 height 19
type input "12/09/2024"
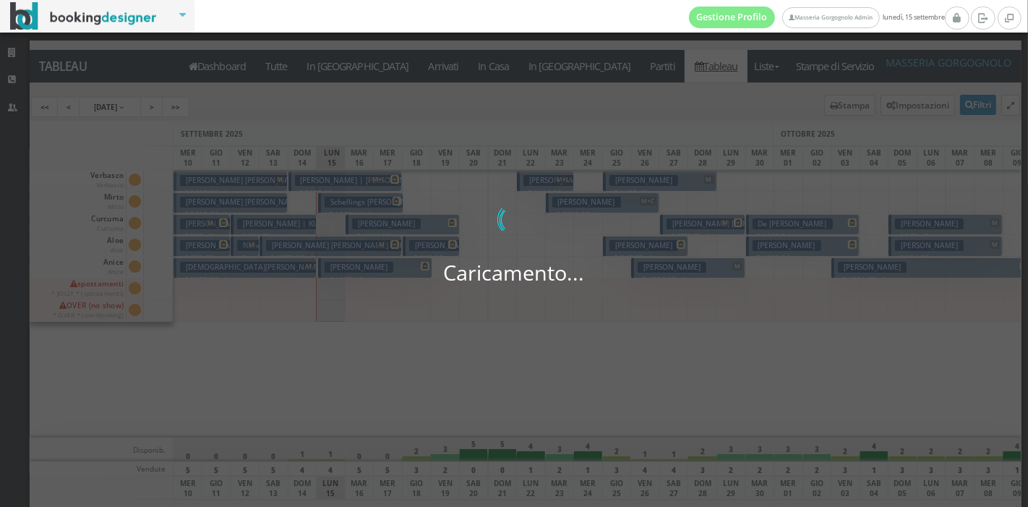
scroll to position [0, 38]
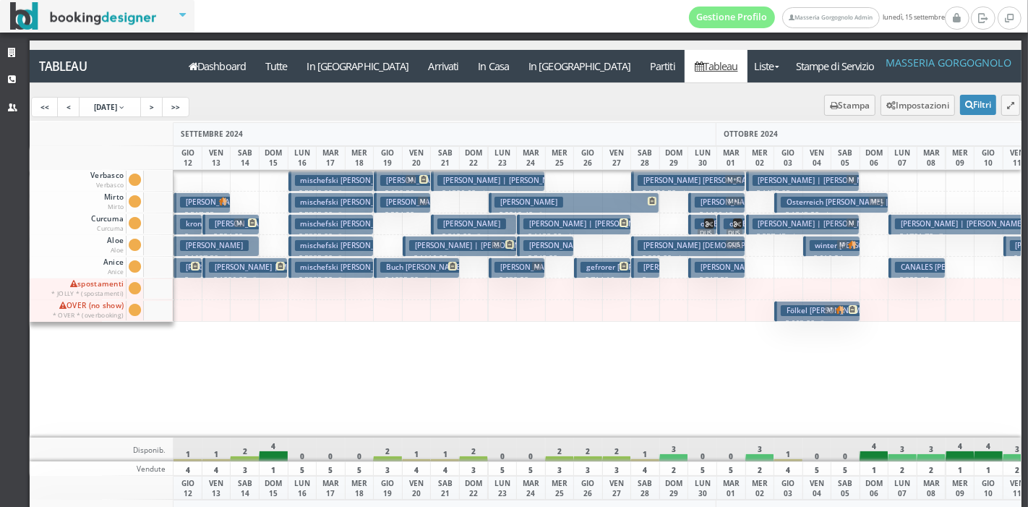
click at [607, 269] on h3 "gefrorer [PERSON_NAME] | Gefrörer [PERSON_NAME]" at bounding box center [679, 267] width 197 height 11
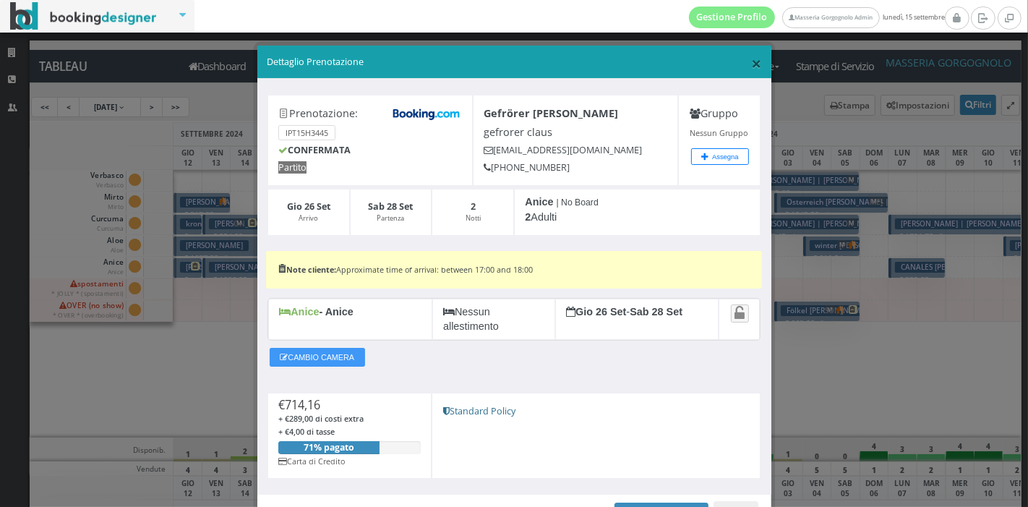
click at [751, 61] on span "×" at bounding box center [756, 63] width 10 height 25
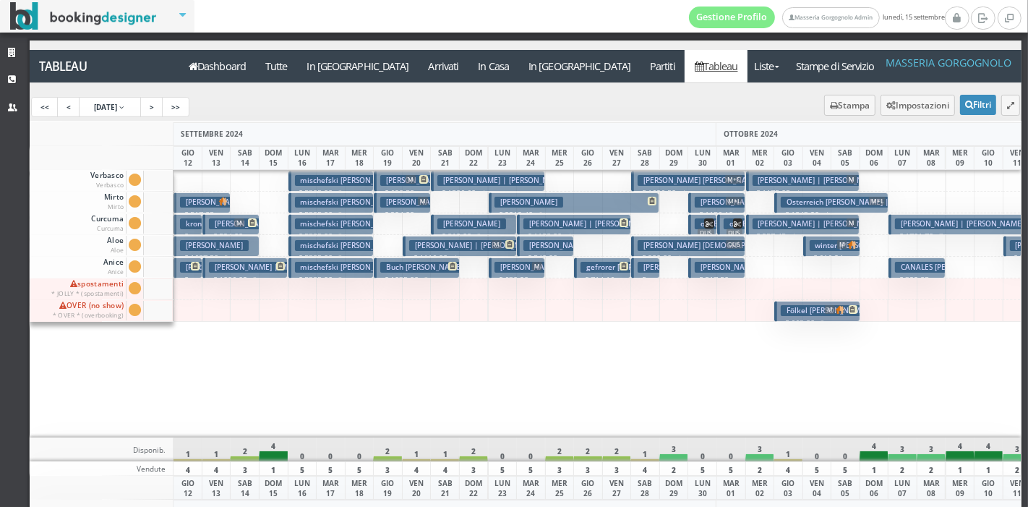
click at [534, 244] on h3 "Mendez Arturo eduardo | Mendez Arturo" at bounding box center [591, 245] width 134 height 11
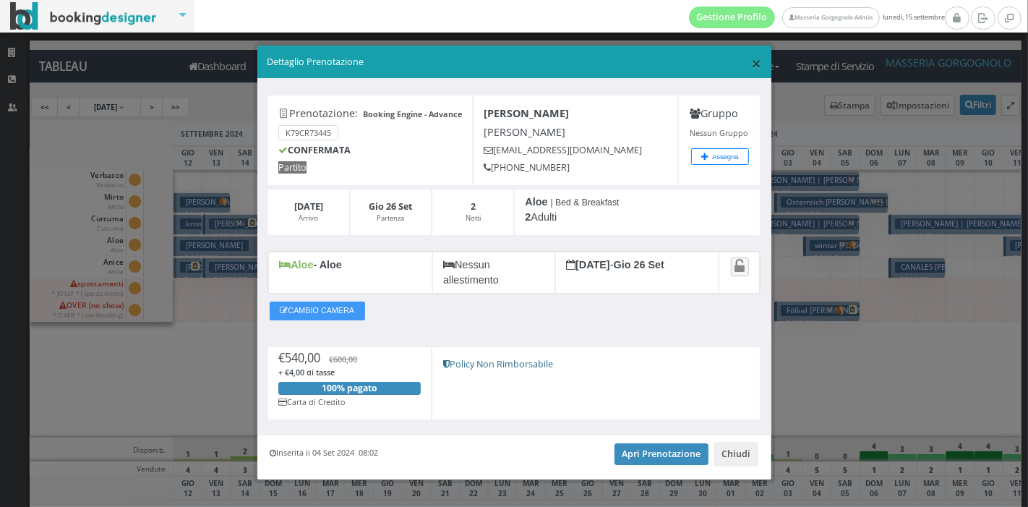
click at [751, 61] on span "×" at bounding box center [756, 63] width 10 height 25
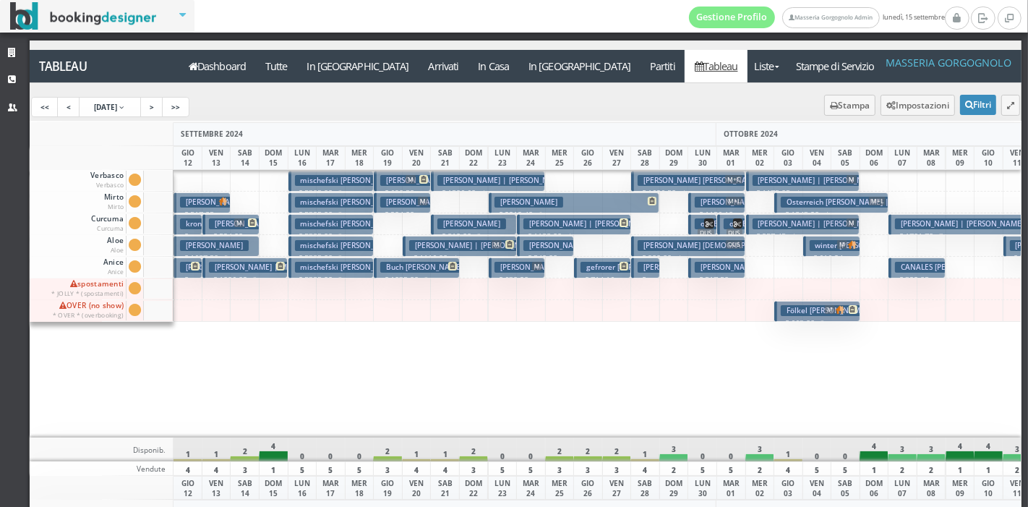
click at [662, 241] on h3 "Devereux British Citizen | Wallis Jessica" at bounding box center [759, 245] width 242 height 11
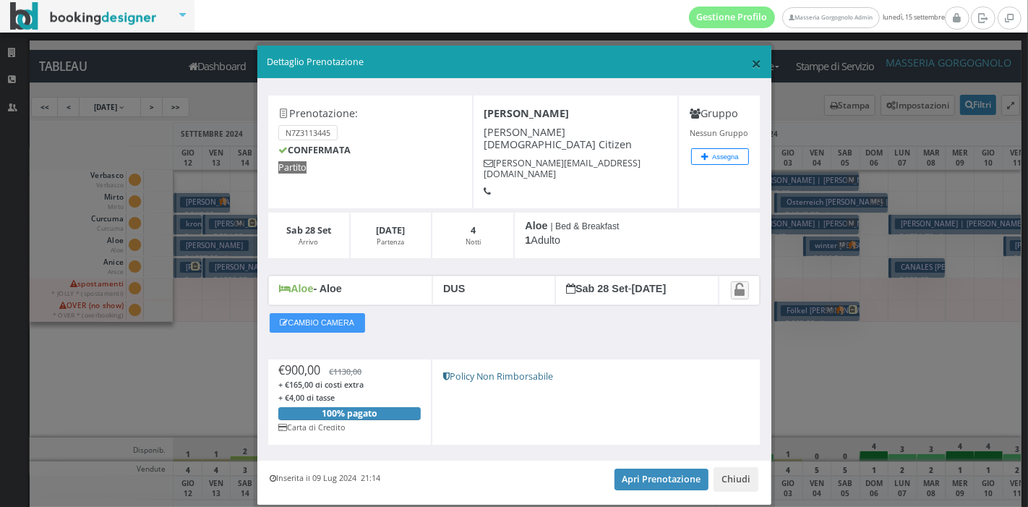
click at [751, 67] on span "×" at bounding box center [756, 63] width 10 height 25
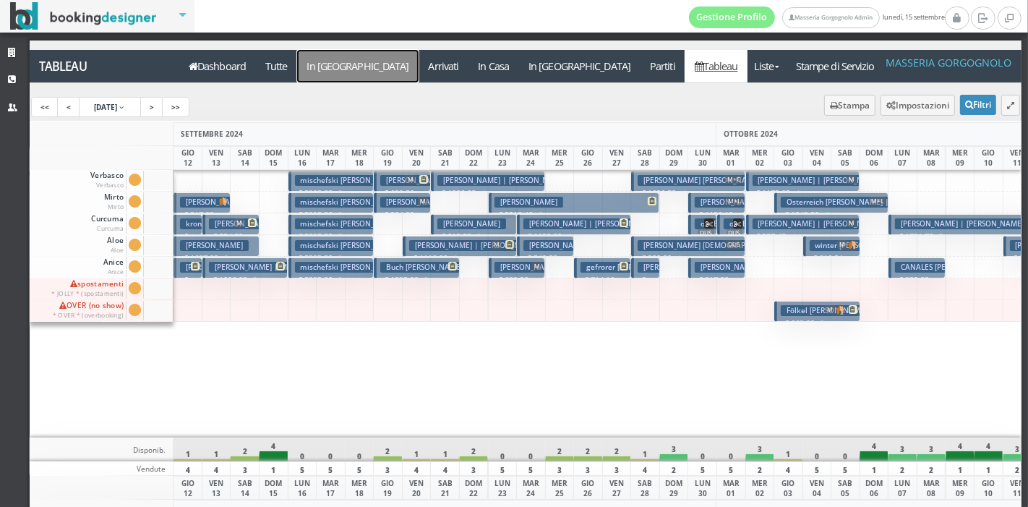
click at [343, 73] on a=pms-arrival-reservations"] "In Arrivo" at bounding box center [357, 66] width 121 height 33
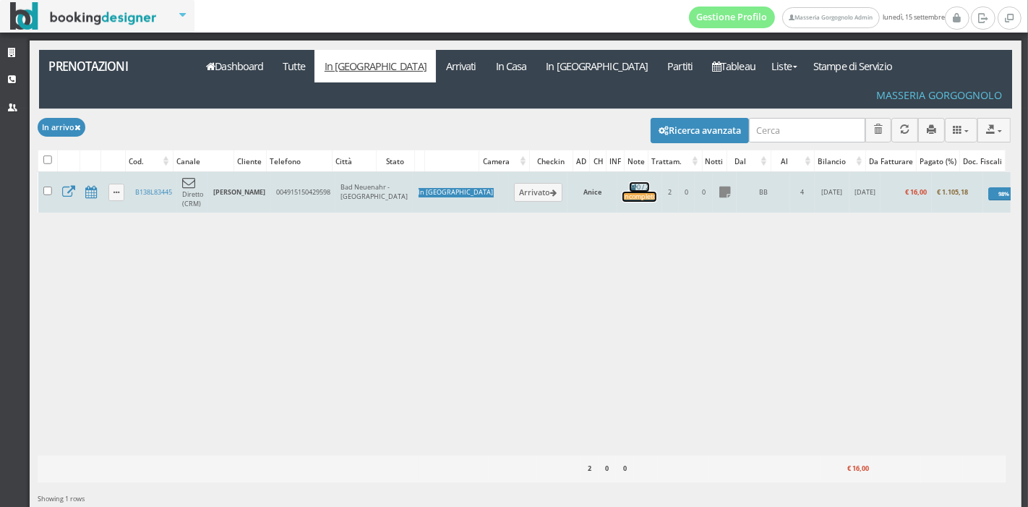
click at [623, 192] on div "Incompleto" at bounding box center [640, 196] width 34 height 9
click at [514, 183] on button "Arrivato" at bounding box center [538, 192] width 48 height 19
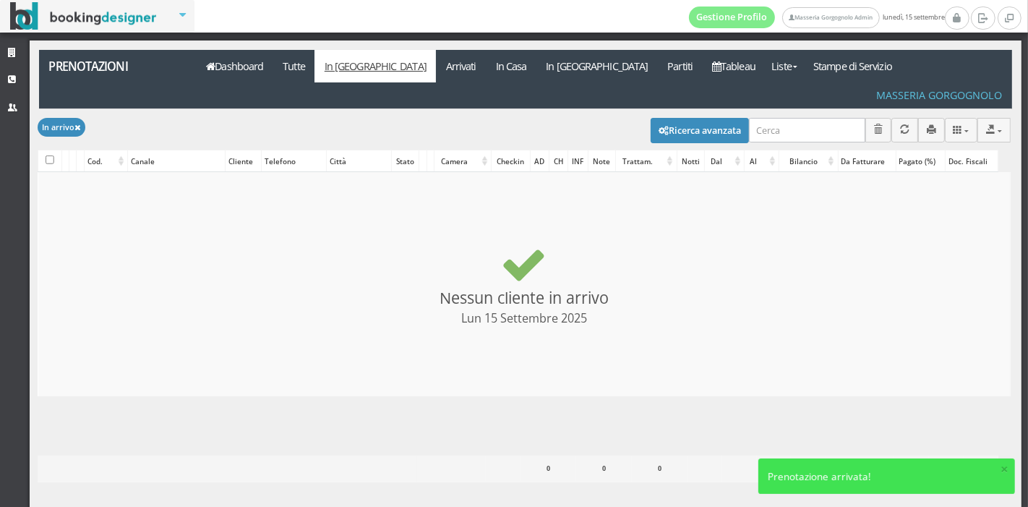
checkbox input "false"
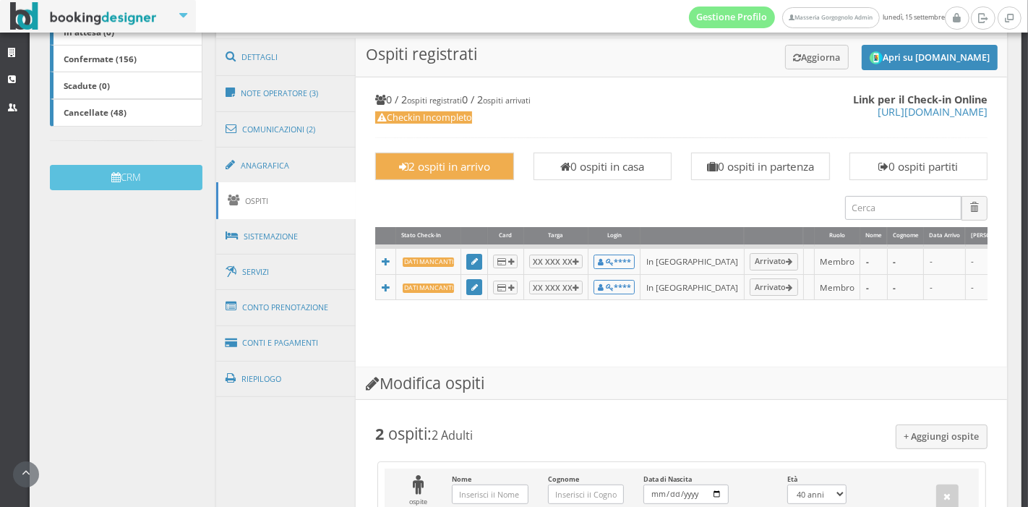
scroll to position [356, 0]
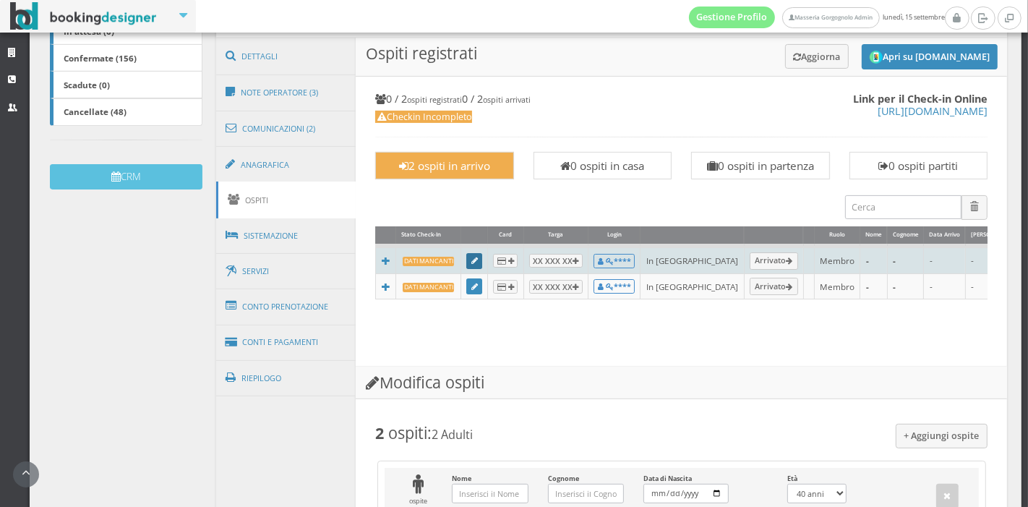
click at [471, 257] on icon at bounding box center [474, 261] width 7 height 8
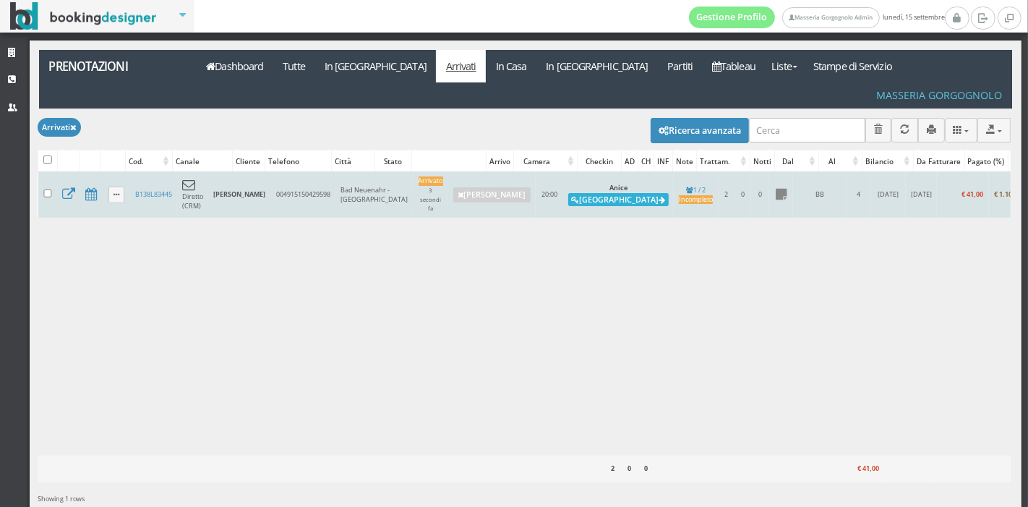
click at [568, 193] on button "[GEOGRAPHIC_DATA]" at bounding box center [618, 199] width 101 height 13
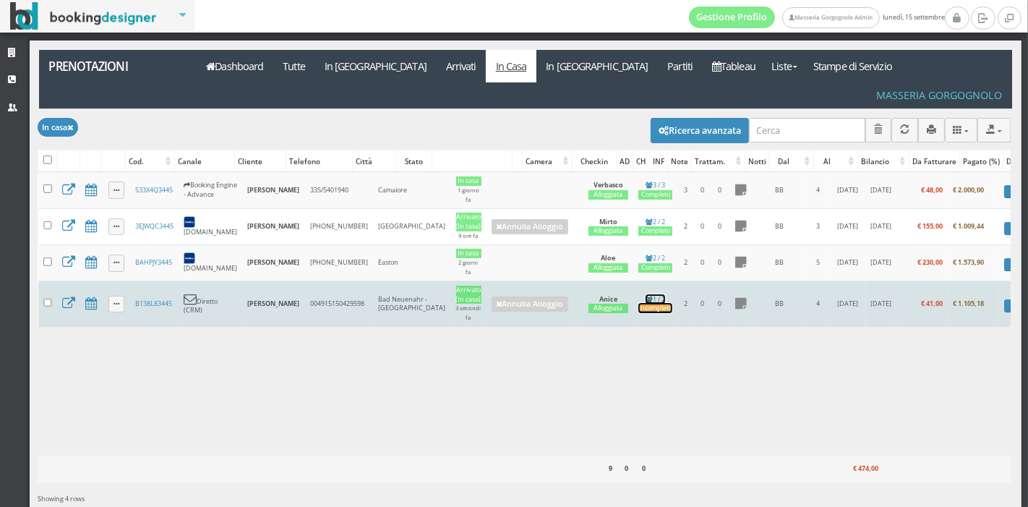
click at [638, 294] on link "1 / 2 Incompleto" at bounding box center [655, 304] width 34 height 20
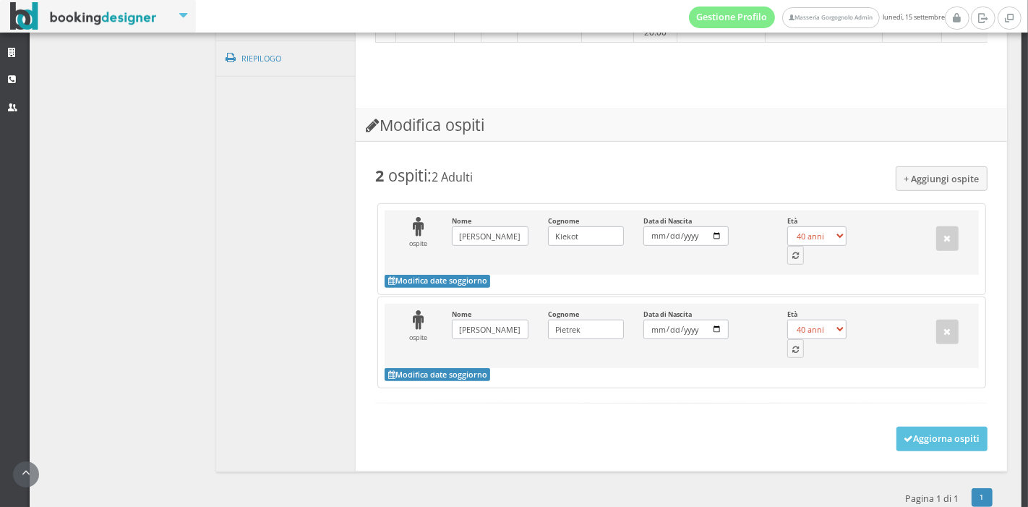
scroll to position [721, 0]
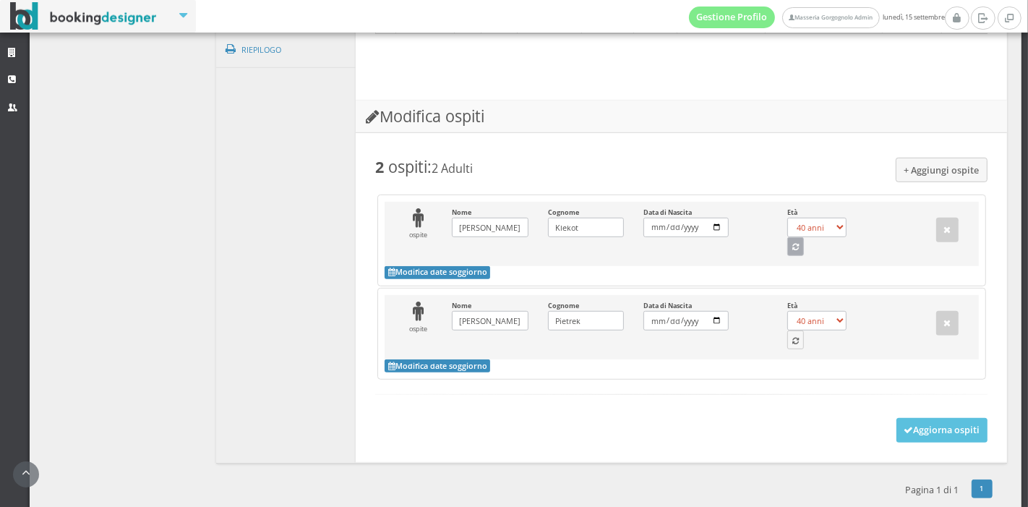
click at [793, 244] on icon "button" at bounding box center [796, 248] width 7 height 8
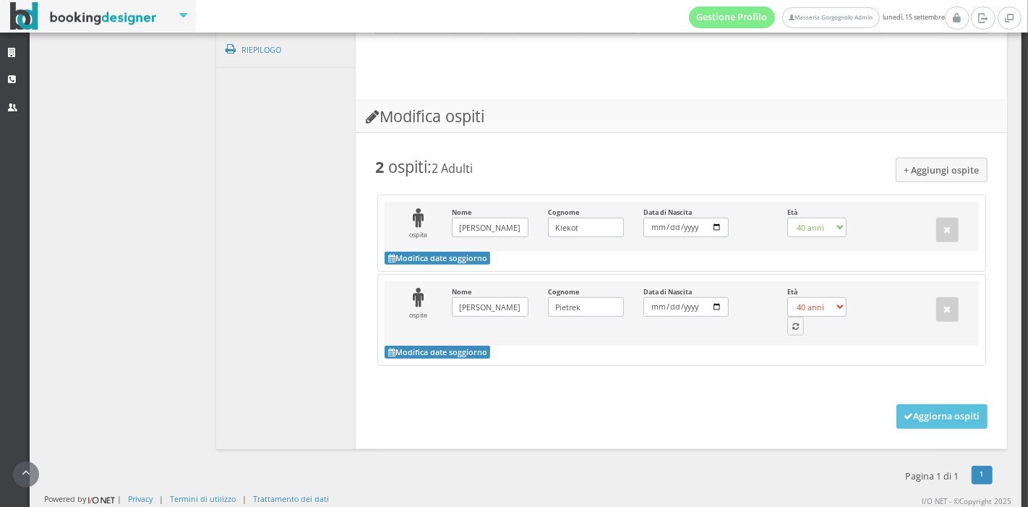
scroll to position [706, 0]
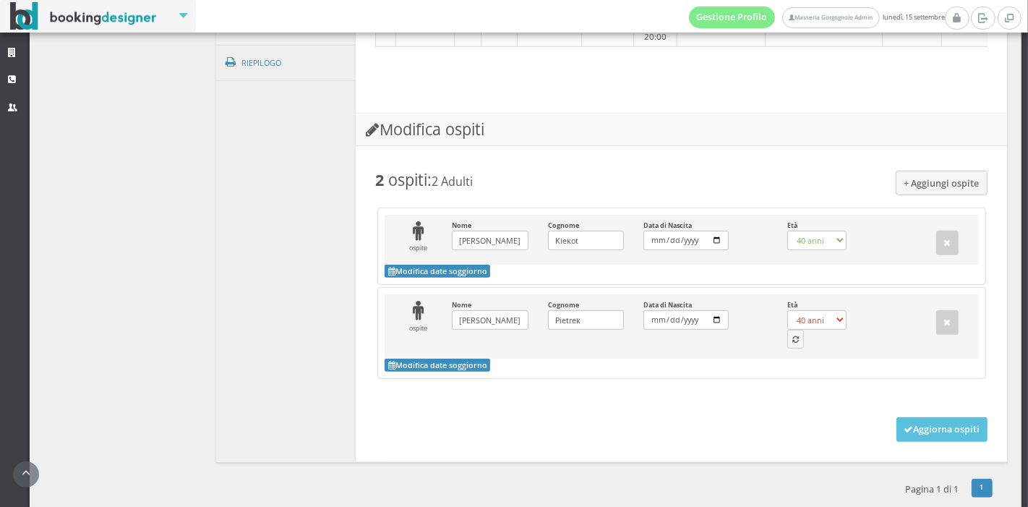
select select "61"
click at [793, 336] on icon "button" at bounding box center [796, 340] width 7 height 8
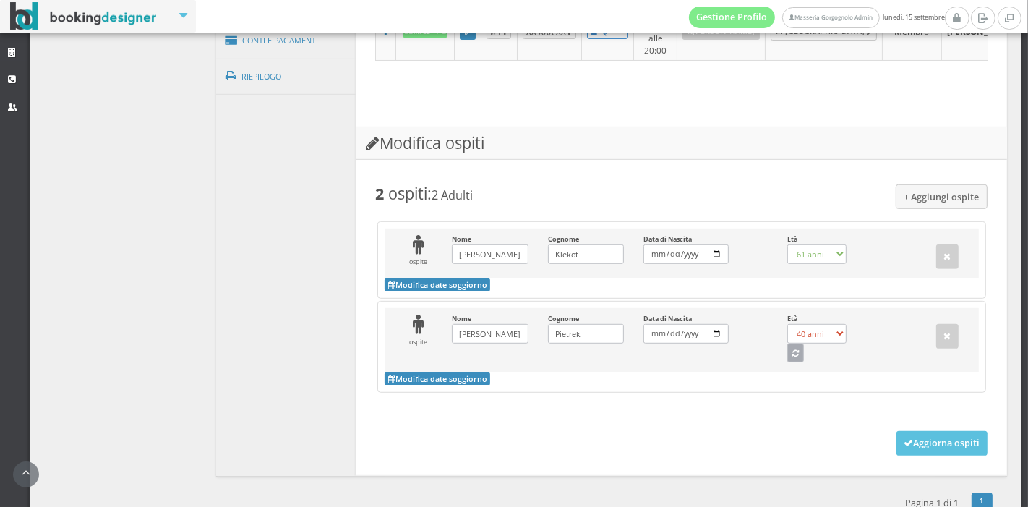
select select "59"
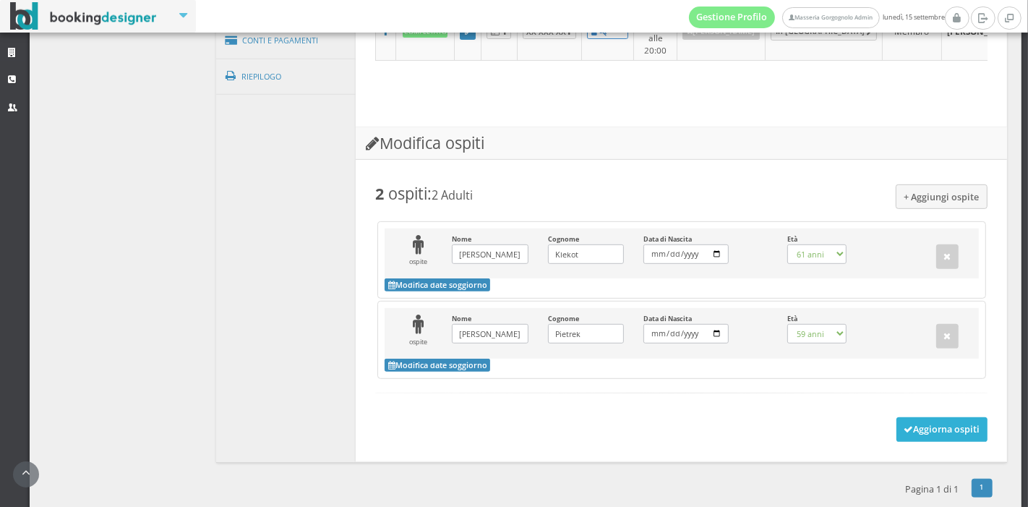
click at [905, 417] on button "Aggiorna ospiti" at bounding box center [943, 429] width 92 height 25
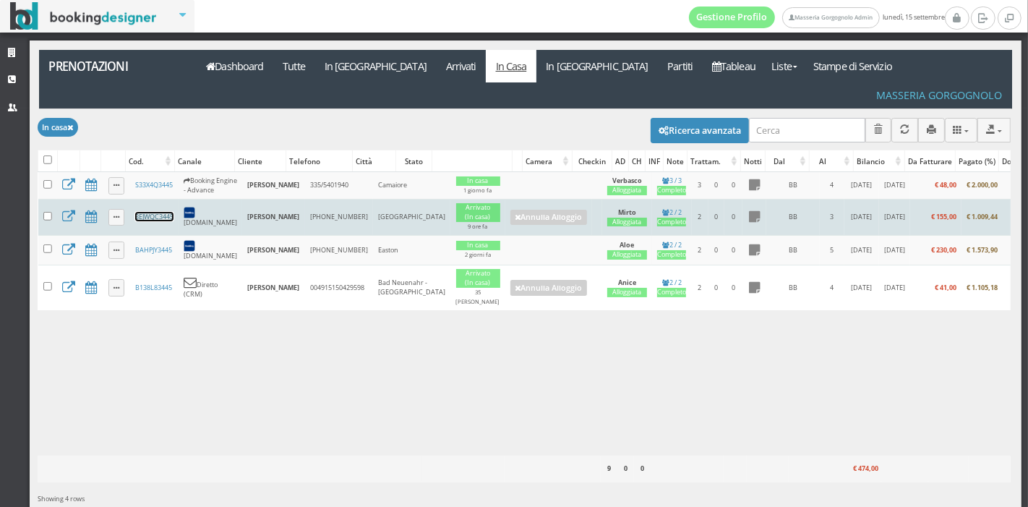
click at [143, 212] on link "3EJWQC3445" at bounding box center [154, 216] width 38 height 9
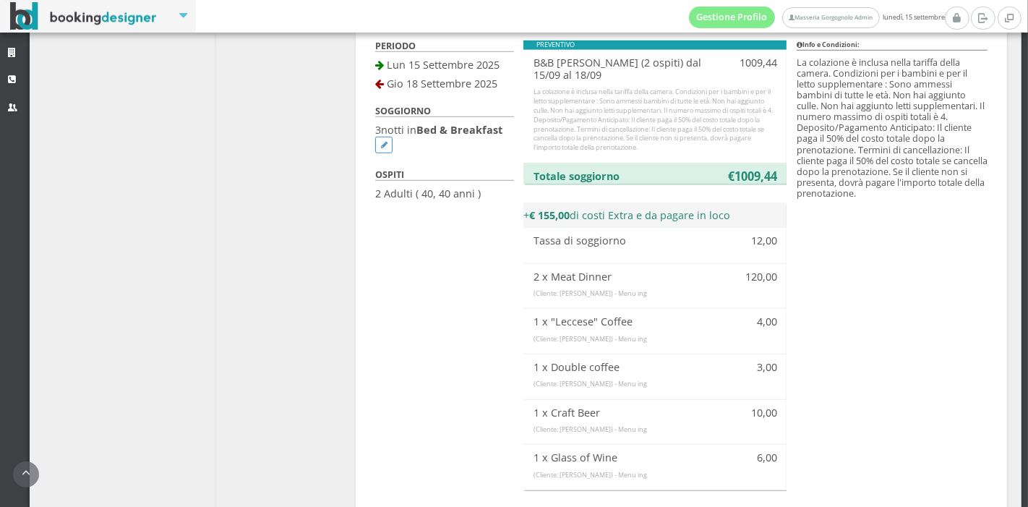
scroll to position [968, 0]
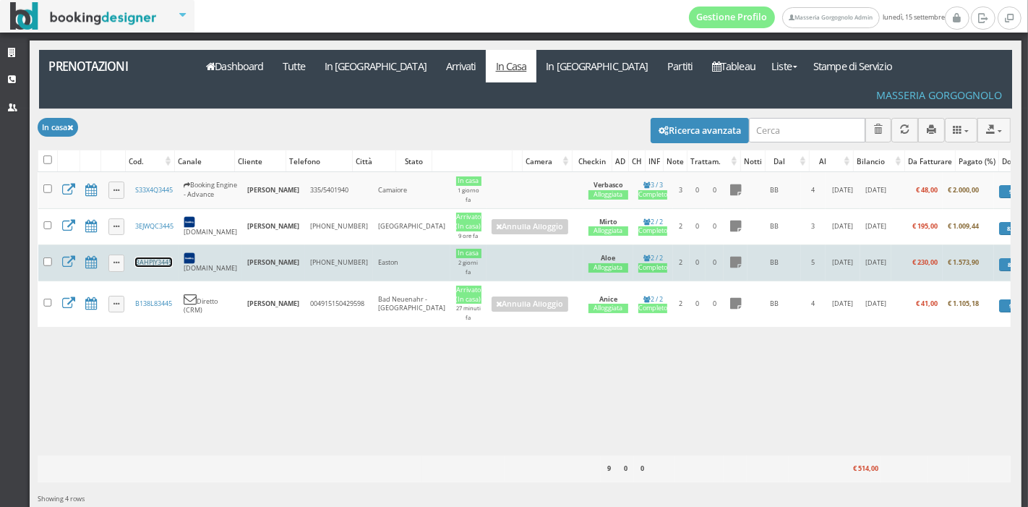
click at [160, 257] on link "BAHPJY3445" at bounding box center [153, 261] width 37 height 9
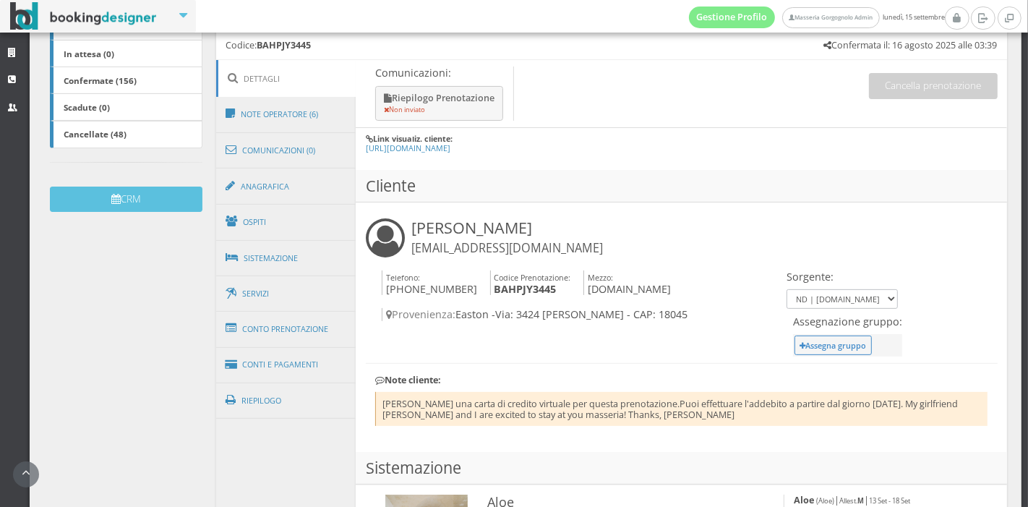
scroll to position [342, 0]
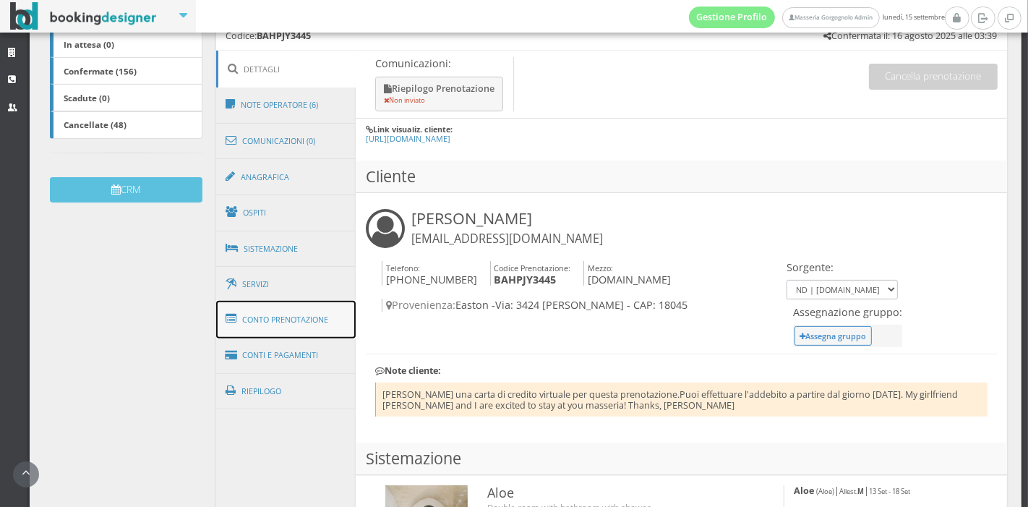
click at [317, 323] on link "Conto Prenotazione" at bounding box center [286, 320] width 140 height 38
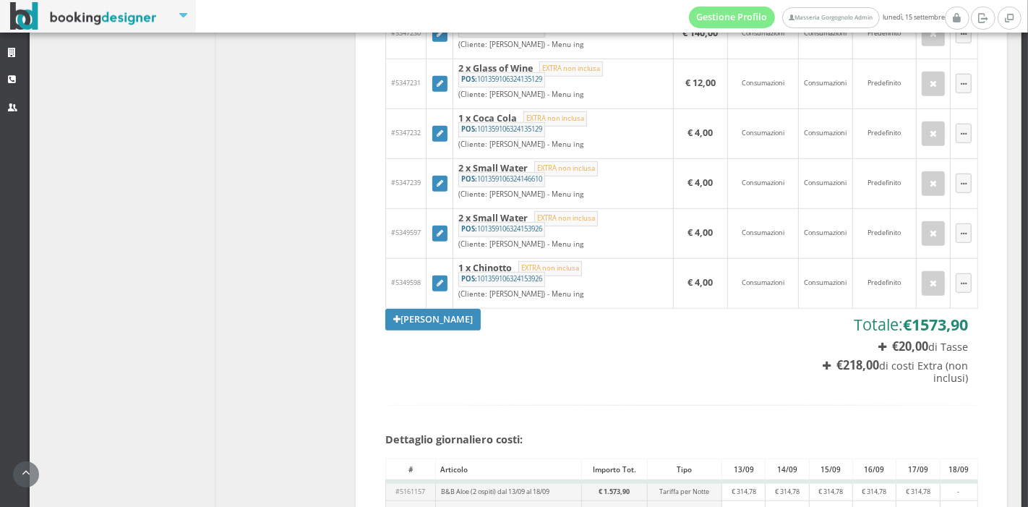
scroll to position [1019, 0]
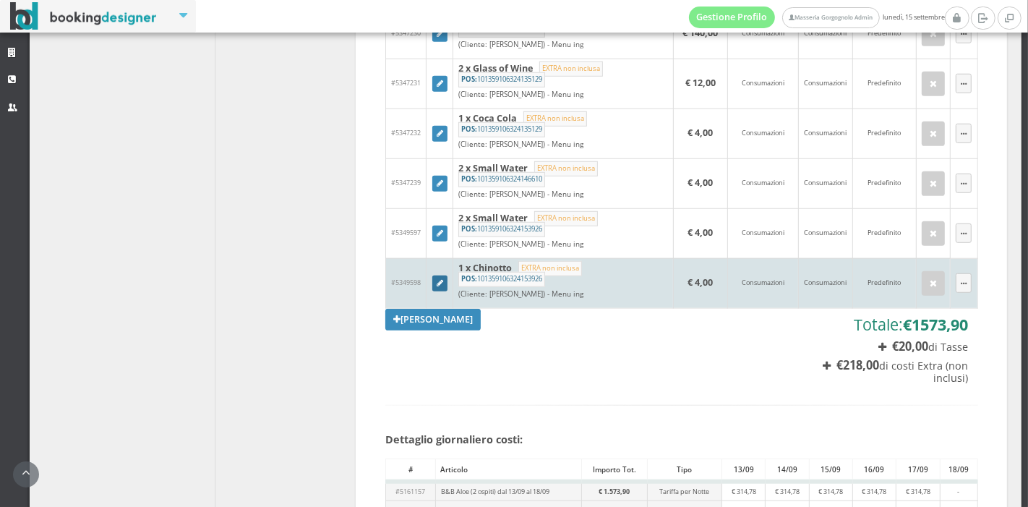
click at [443, 291] on link at bounding box center [440, 283] width 16 height 16
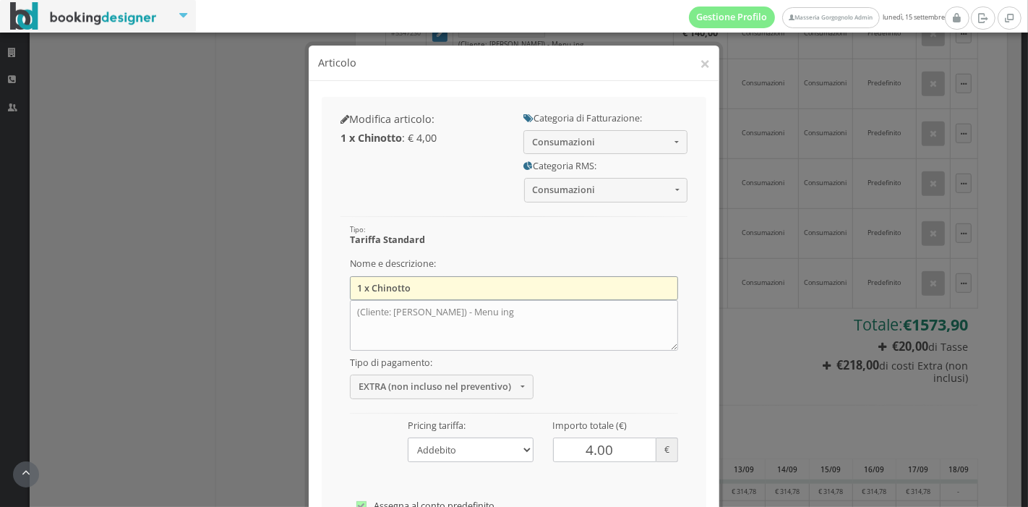
drag, startPoint x: 439, startPoint y: 288, endPoint x: 374, endPoint y: 291, distance: 65.1
click at [374, 291] on input "1 x Chinotto" at bounding box center [514, 288] width 328 height 24
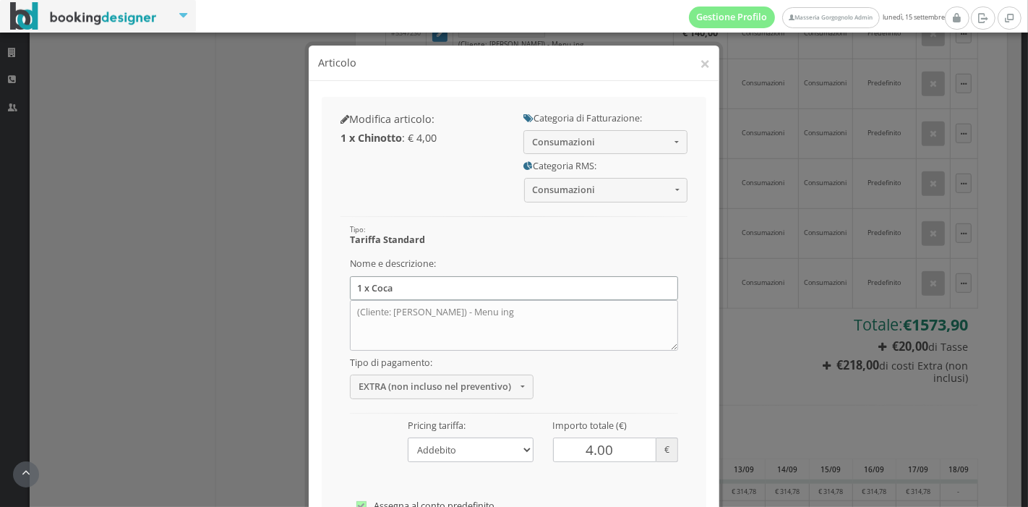
type input "1 x Coca Cola"
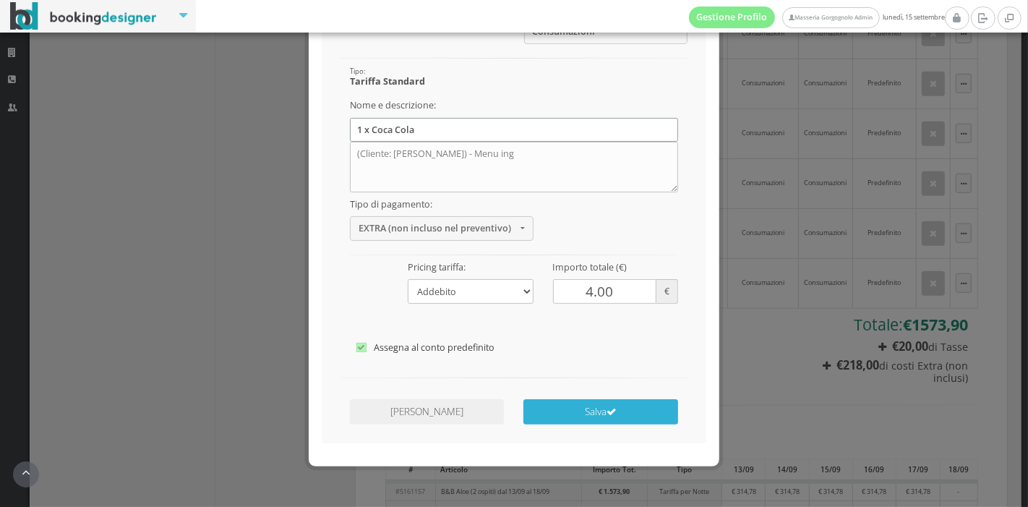
scroll to position [176, 0]
click at [640, 427] on div "Annulla Modifiche Salva" at bounding box center [513, 413] width 367 height 42
click at [638, 420] on button "Salva" at bounding box center [601, 410] width 154 height 25
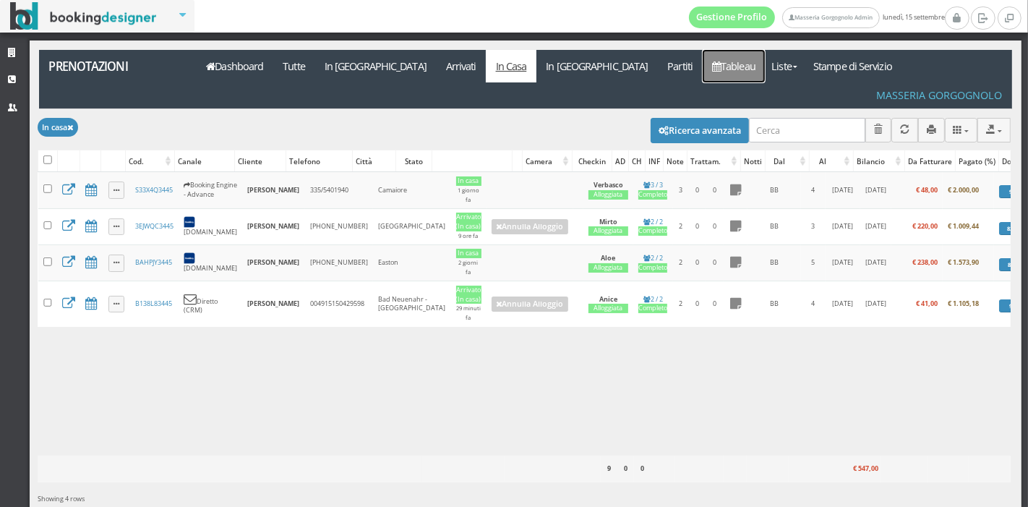
click at [703, 54] on link "Tableau" at bounding box center [734, 66] width 63 height 33
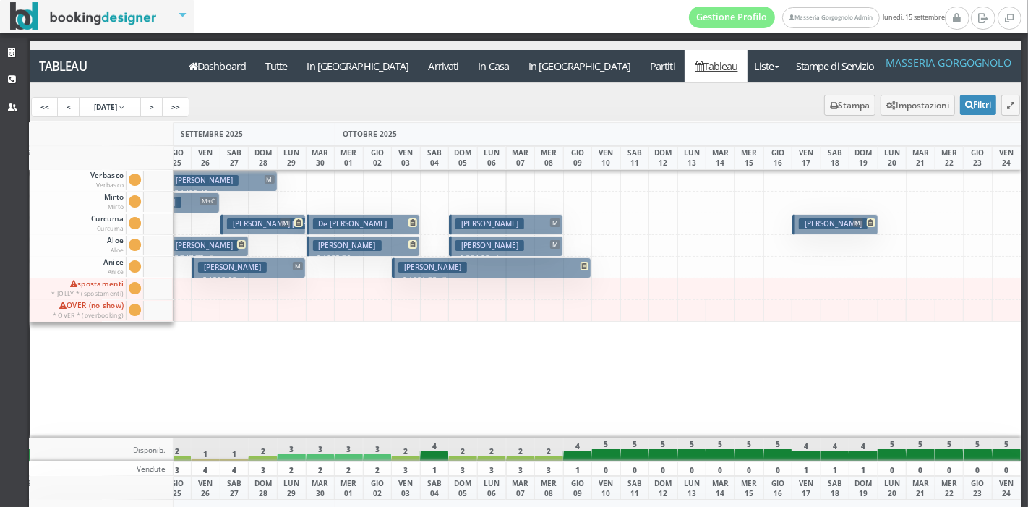
click at [205, 200] on span "M+C" at bounding box center [208, 201] width 17 height 9
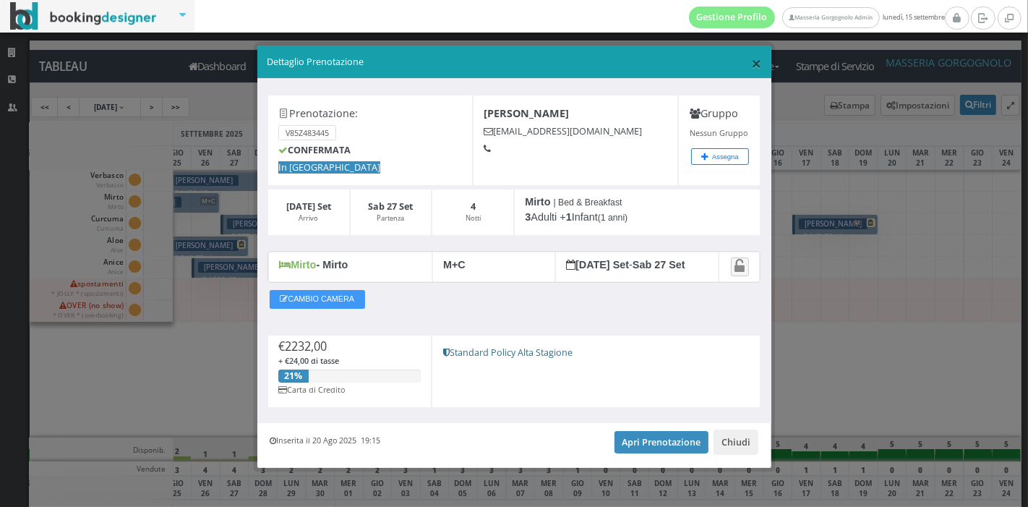
click at [751, 71] on span "×" at bounding box center [756, 63] width 10 height 25
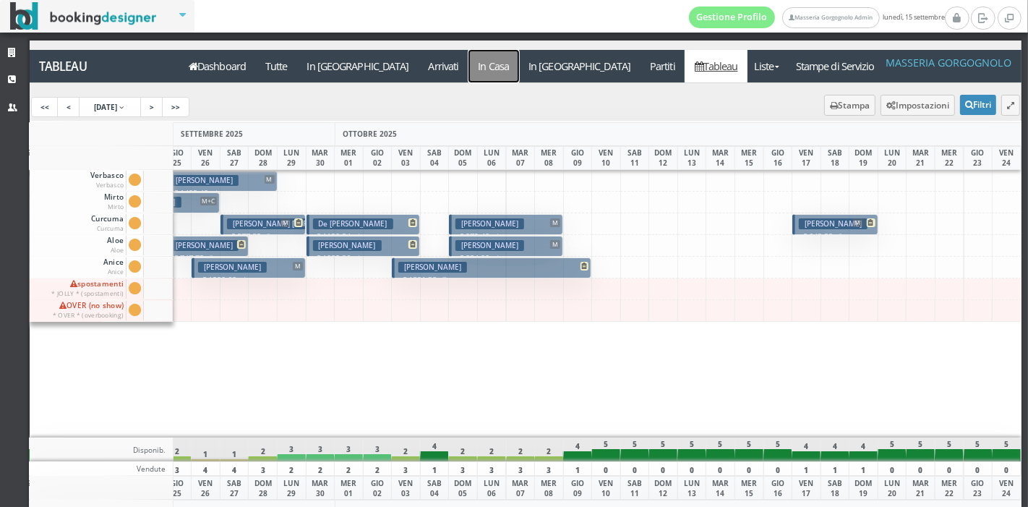
click at [469, 62] on a=pms-instay-reservations"] "In Casa" at bounding box center [494, 66] width 51 height 33
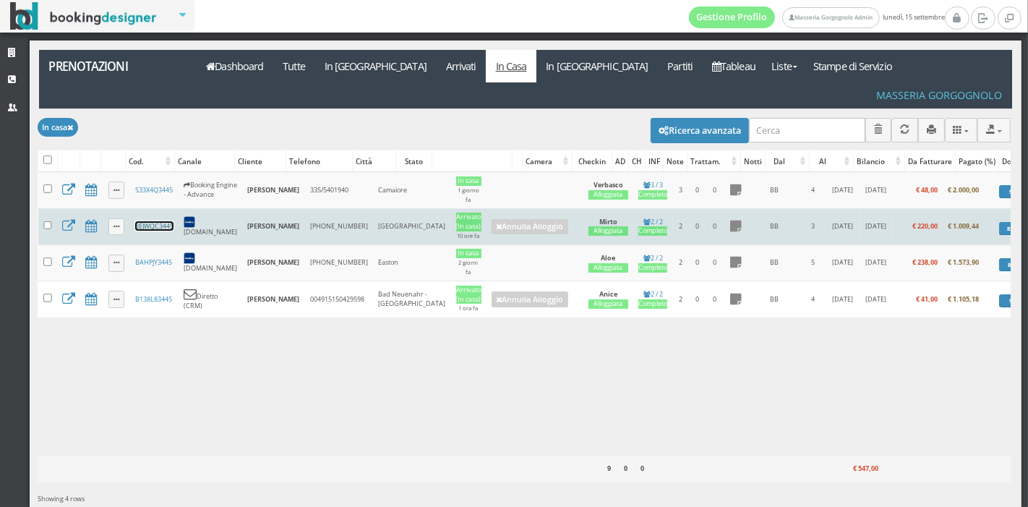
click at [161, 221] on link "3EJWQC3445" at bounding box center [154, 225] width 38 height 9
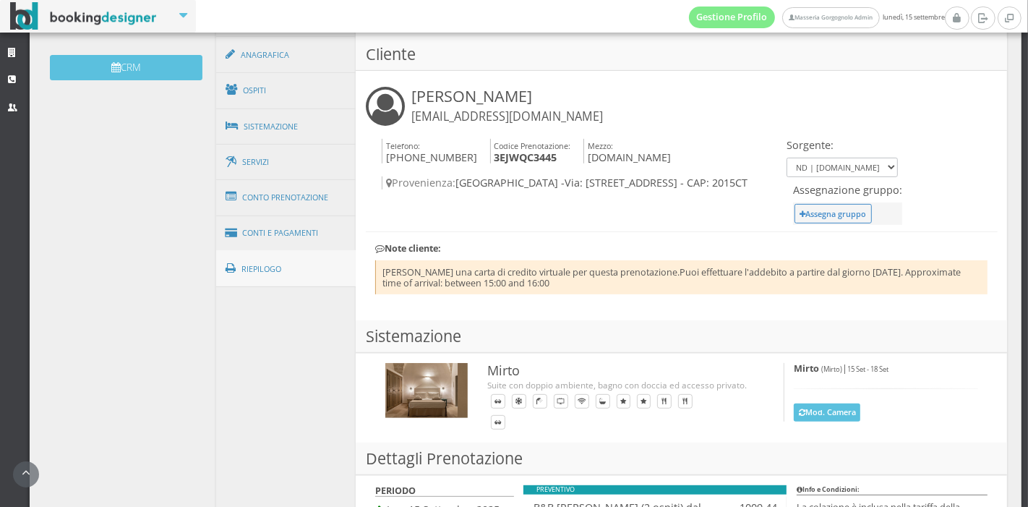
scroll to position [479, 0]
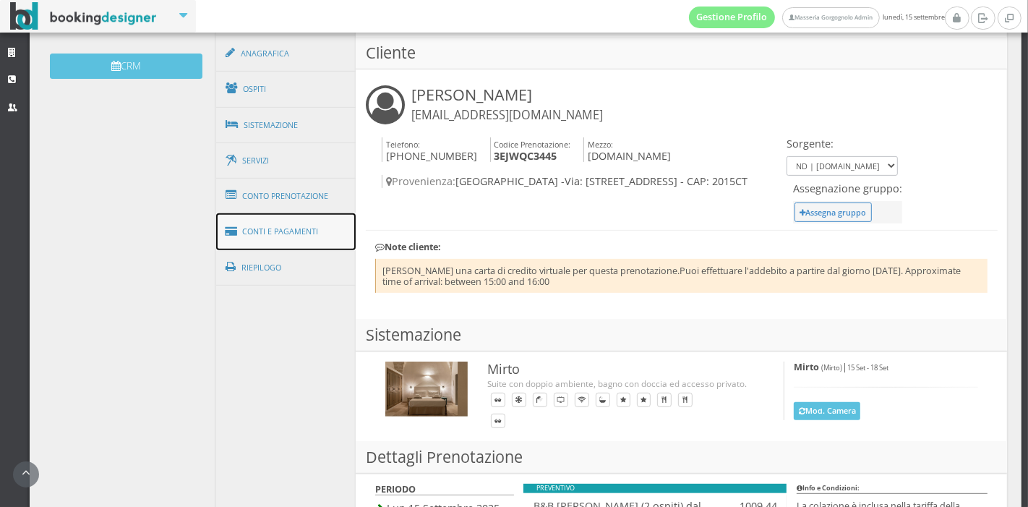
click at [299, 225] on link "Conti e Pagamenti" at bounding box center [286, 231] width 140 height 37
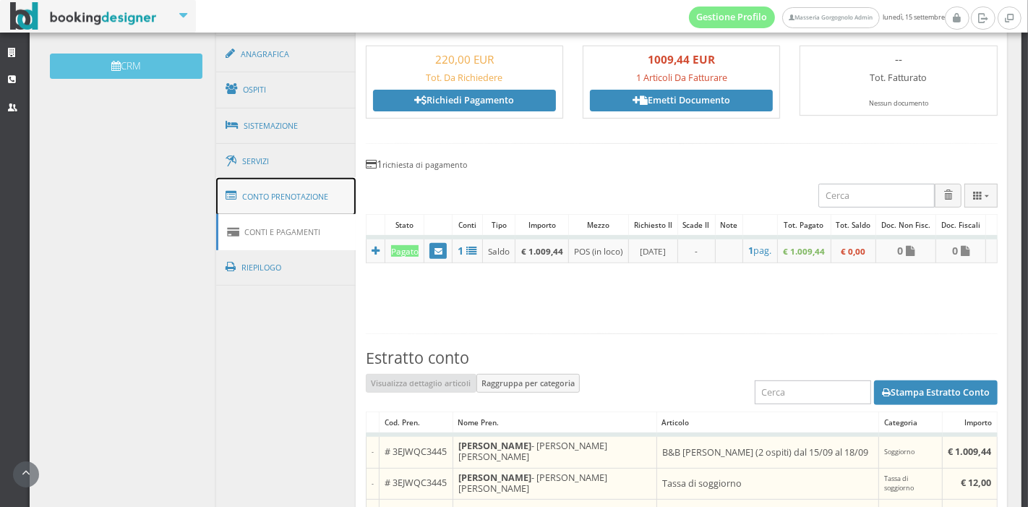
click at [296, 203] on link "Conto Prenotazione" at bounding box center [286, 197] width 140 height 38
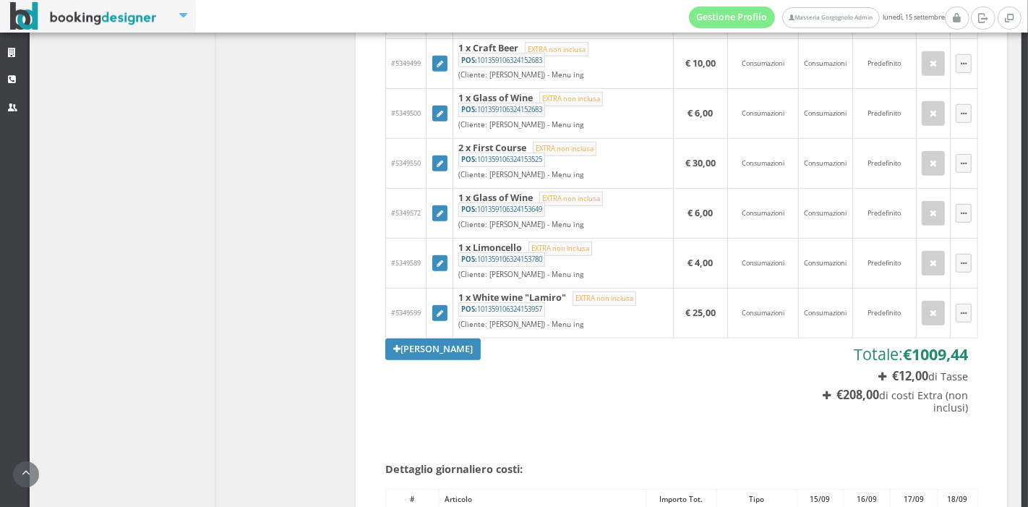
scroll to position [852, 0]
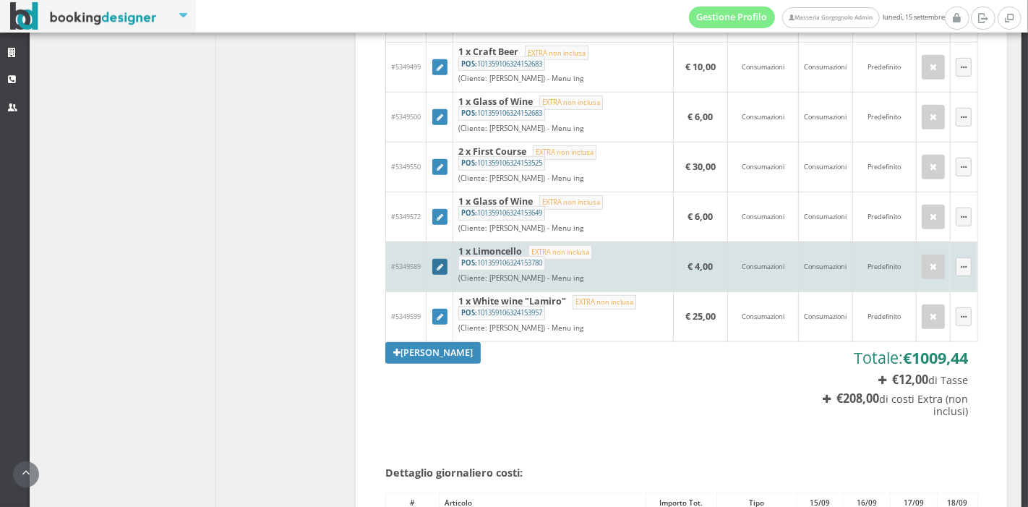
click at [439, 264] on icon at bounding box center [440, 268] width 7 height 8
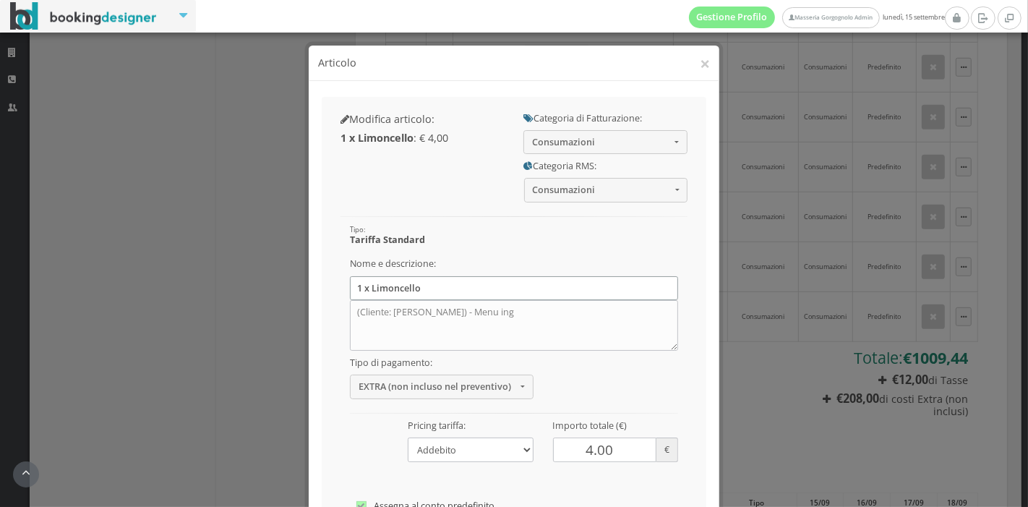
drag, startPoint x: 354, startPoint y: 288, endPoint x: 271, endPoint y: 302, distance: 84.4
click at [271, 302] on div "× Articolo Modifica articolo: 1 x Limoncello : € 4,00 Categoria di Fatturazione…" at bounding box center [514, 253] width 1028 height 507
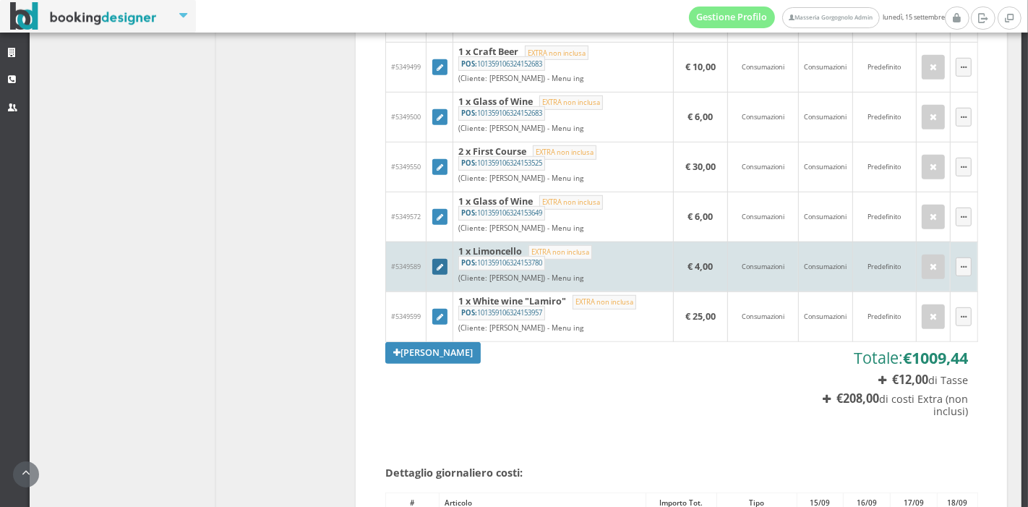
click at [438, 264] on icon at bounding box center [440, 268] width 7 height 8
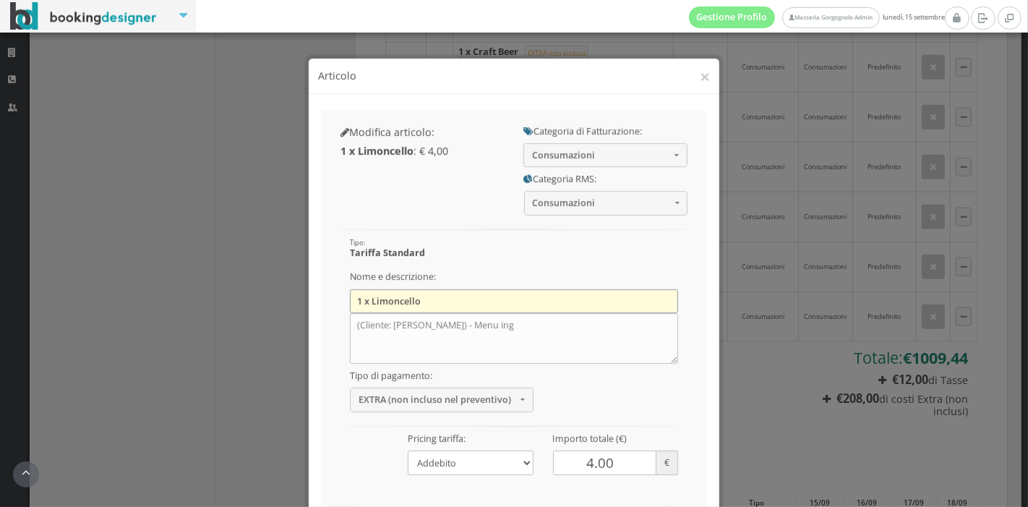
click at [357, 287] on input "1 x Limoncello" at bounding box center [514, 288] width 328 height 24
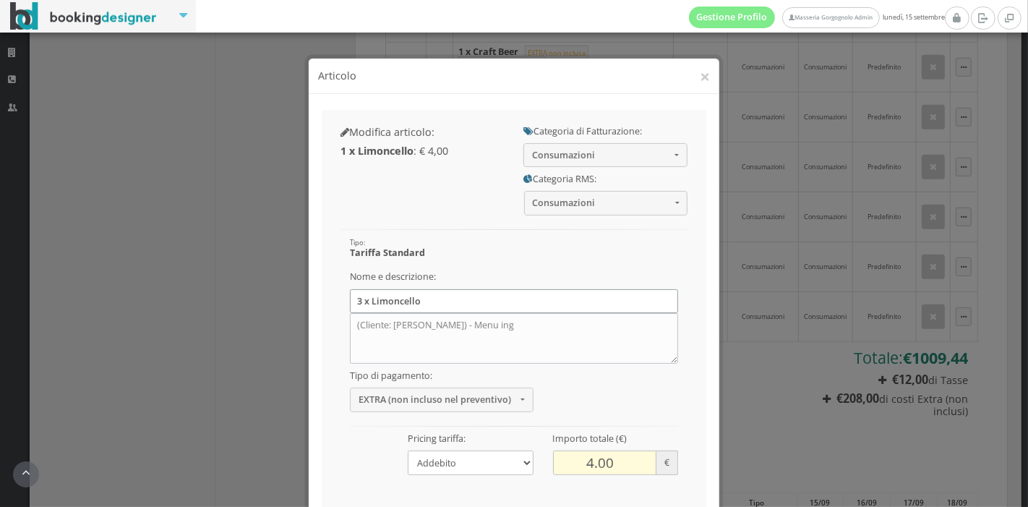
type input "3 x Limoncello"
drag, startPoint x: 585, startPoint y: 449, endPoint x: 555, endPoint y: 448, distance: 29.7
click at [555, 448] on input "4.00" at bounding box center [605, 449] width 104 height 24
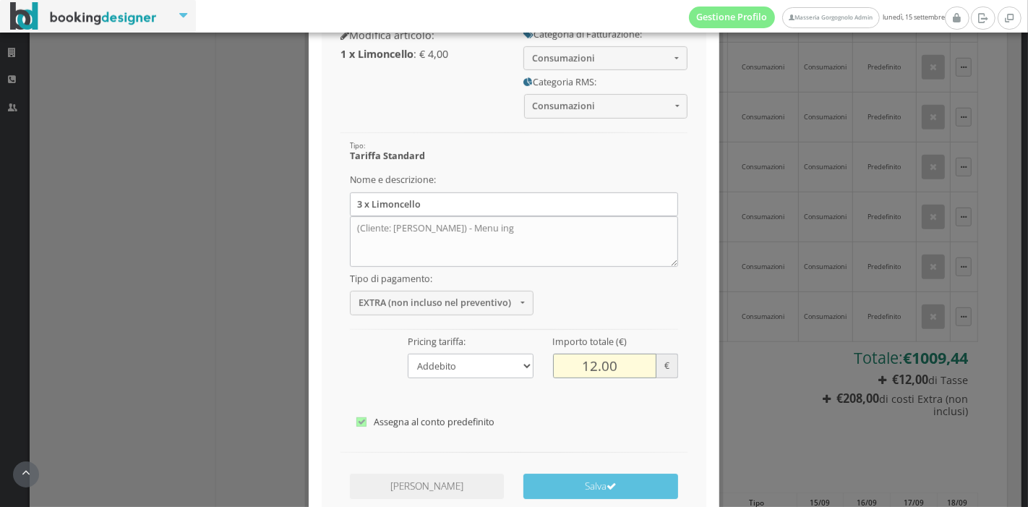
scroll to position [112, 0]
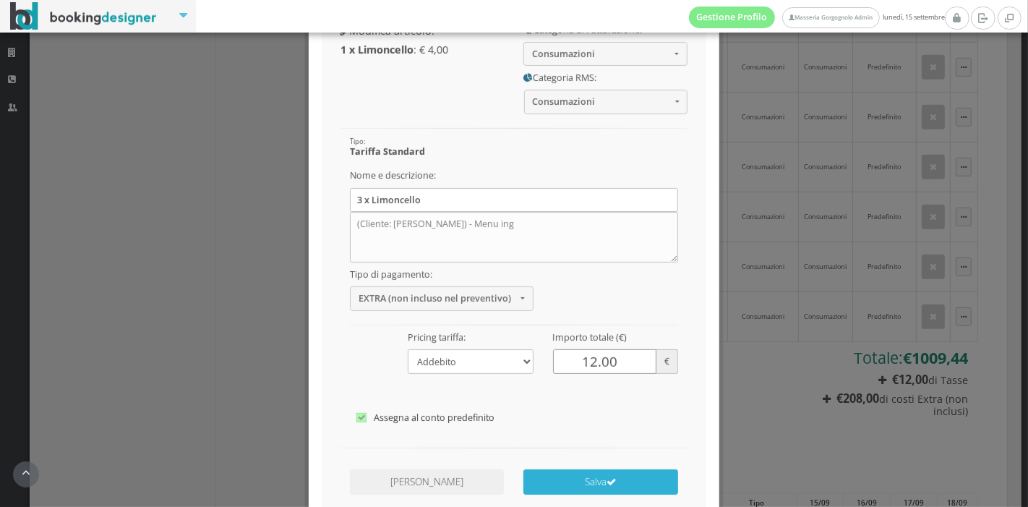
type input "12.00"
click at [576, 465] on button "Salva" at bounding box center [601, 468] width 154 height 25
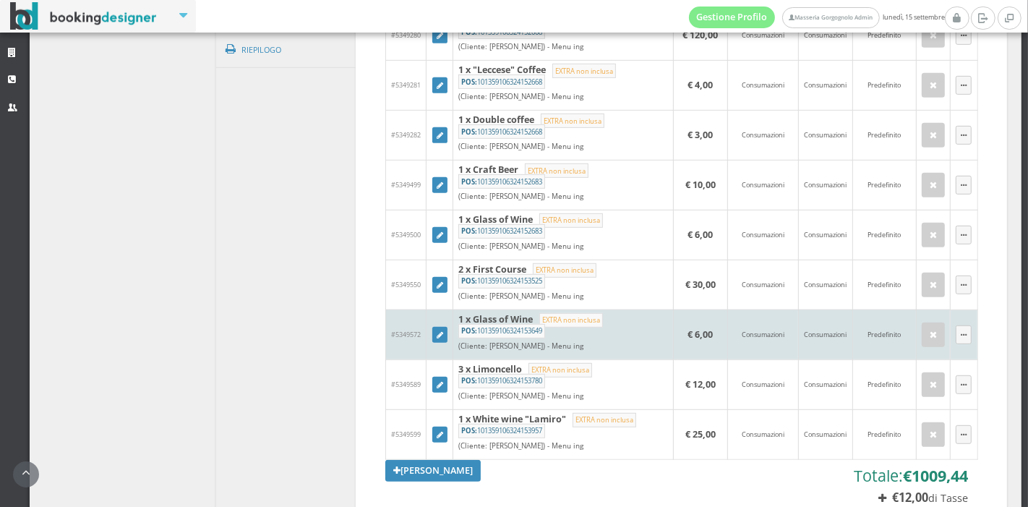
scroll to position [722, 0]
